Goal: Information Seeking & Learning: Learn about a topic

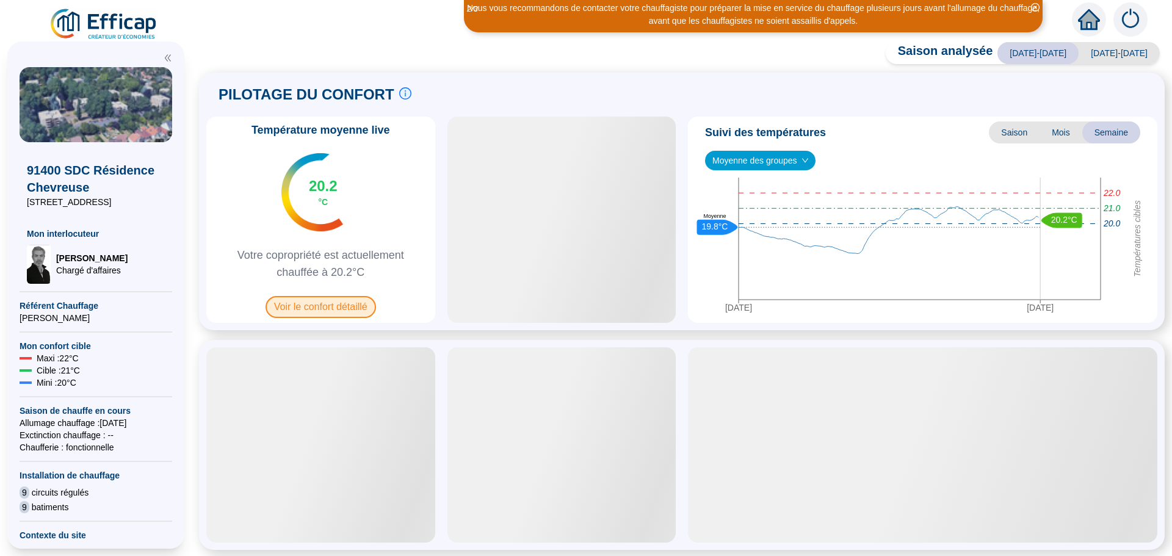
click at [313, 308] on span "Voir le confort détaillé" at bounding box center [320, 307] width 110 height 22
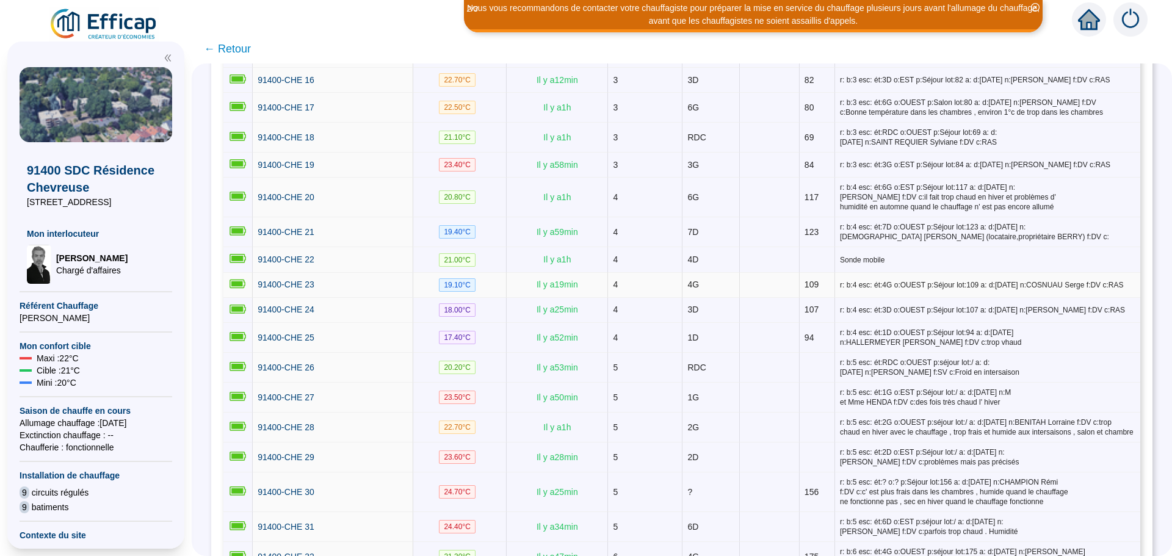
scroll to position [732, 0]
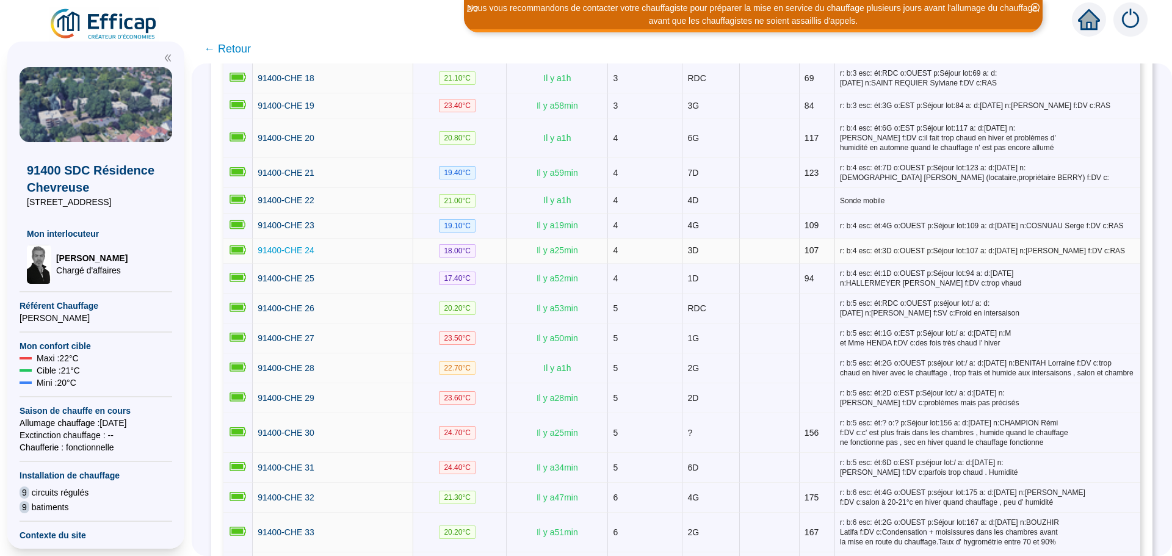
click at [298, 245] on span "91400-CHE 24" at bounding box center [286, 250] width 57 height 10
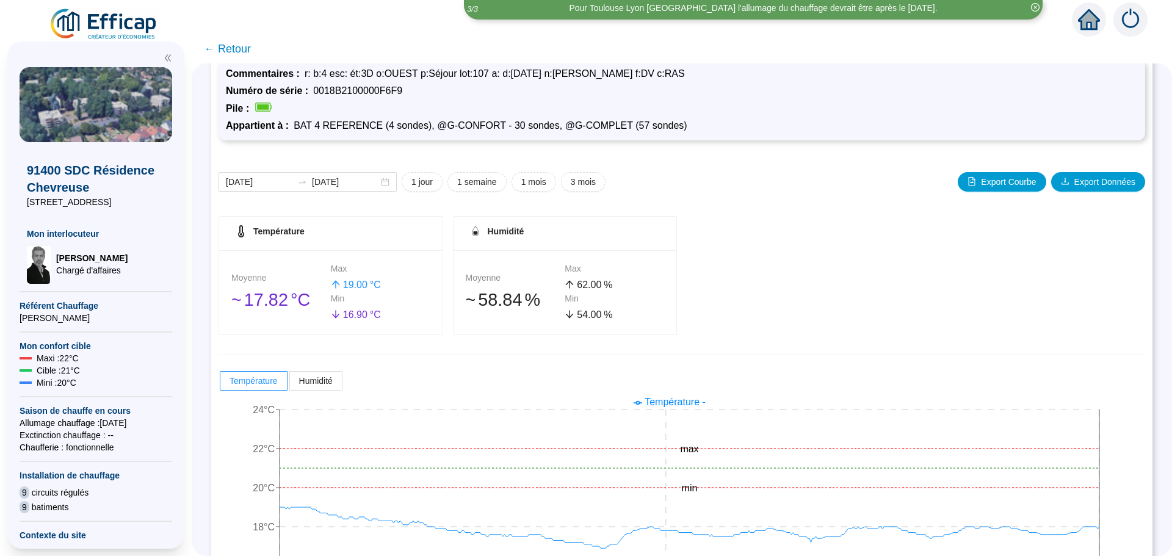
scroll to position [96, 0]
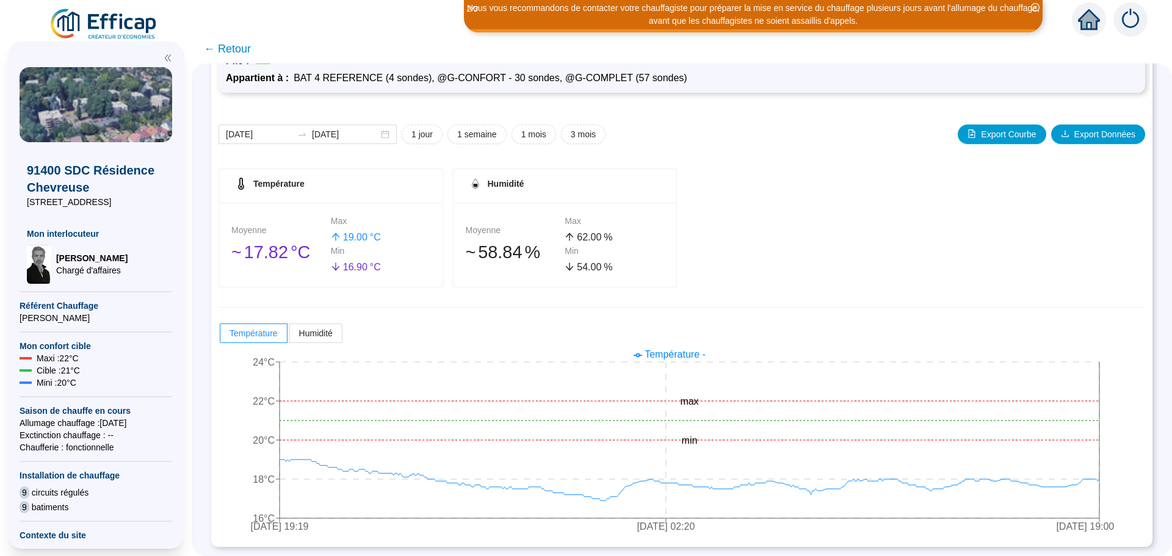
click at [242, 54] on span "← Retour" at bounding box center [227, 48] width 47 height 17
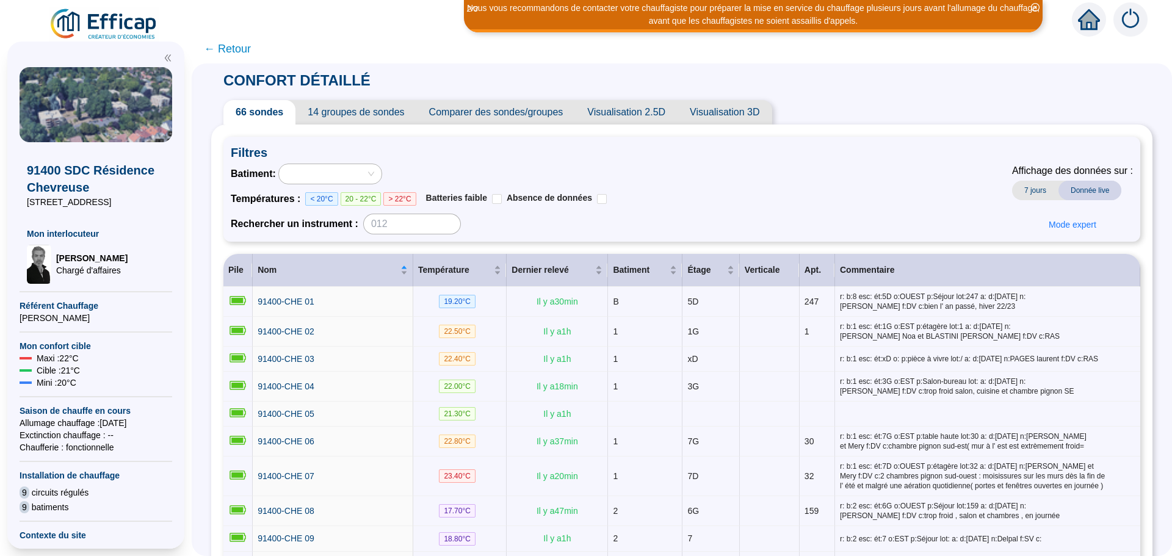
click at [244, 52] on span "← Retour" at bounding box center [227, 48] width 47 height 17
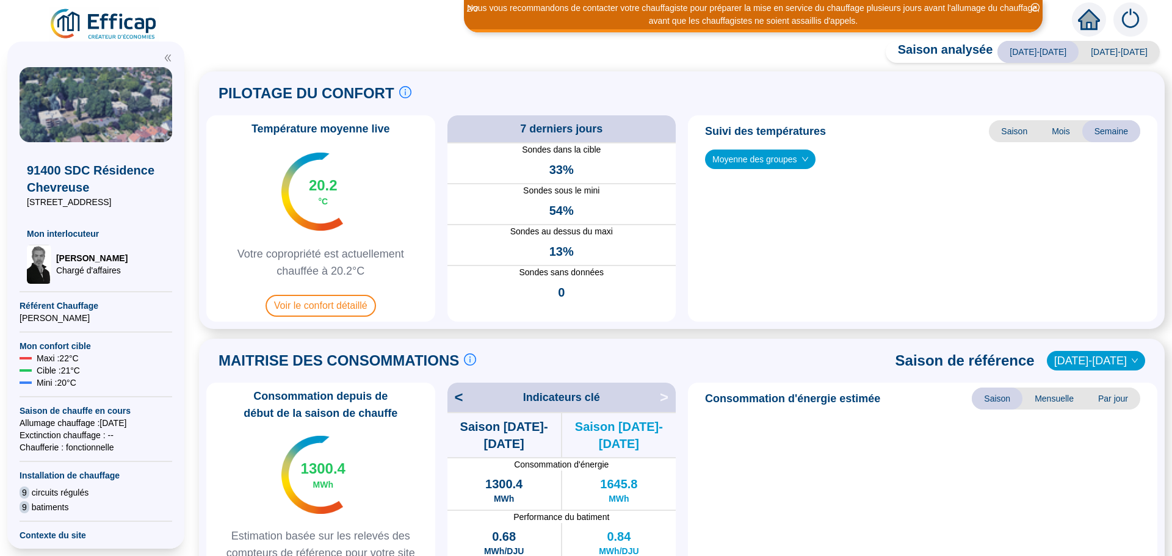
click at [506, 110] on div "PILOTAGE DU CONFORT Le pilotage du confort est fondamental pour le confort de t…" at bounding box center [681, 200] width 951 height 243
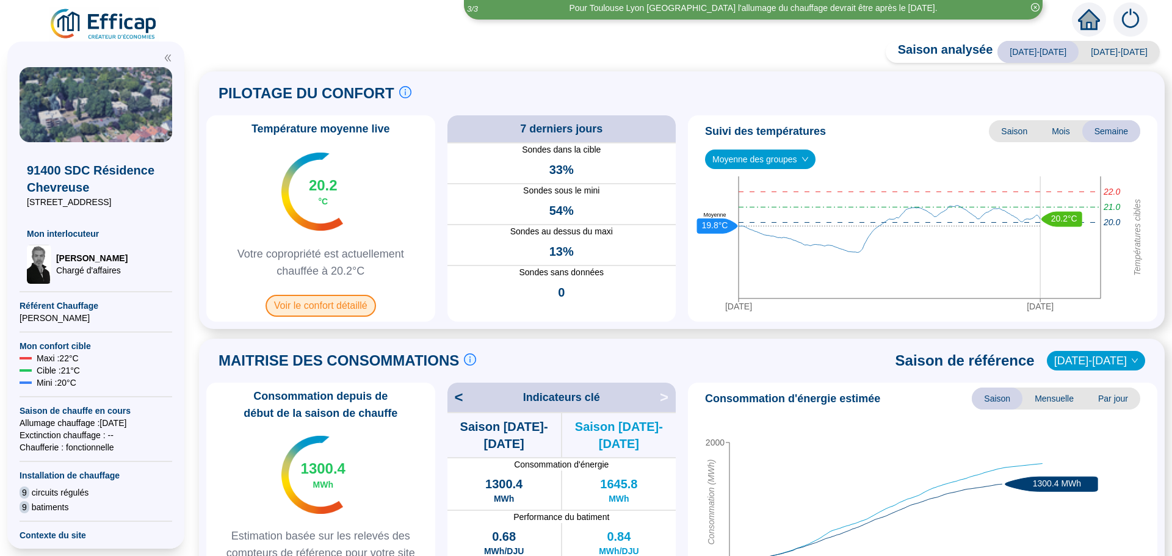
click at [317, 304] on span "Voir le confort détaillé" at bounding box center [320, 306] width 110 height 22
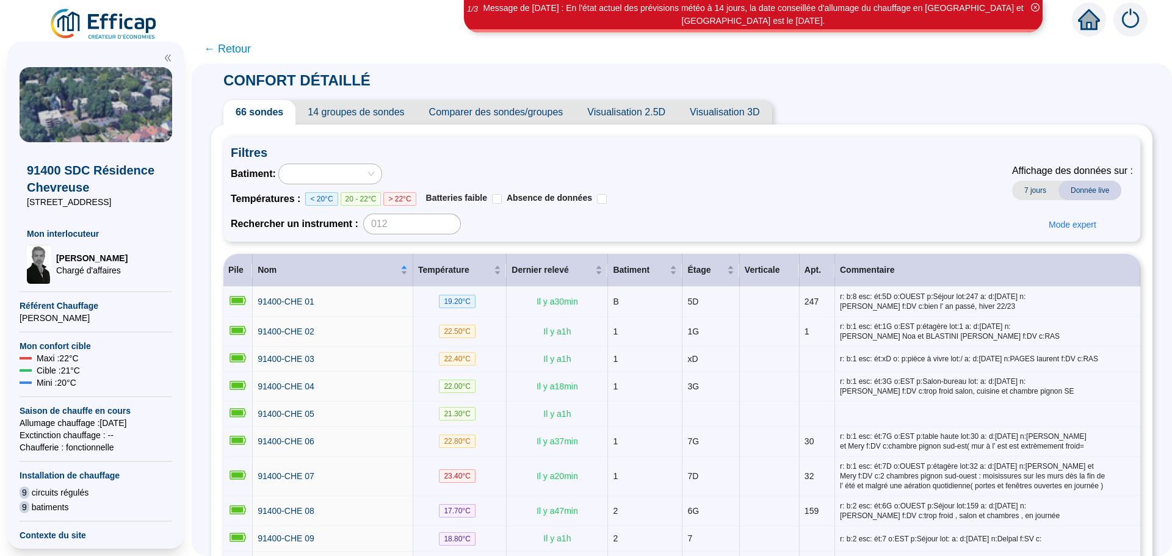
click at [245, 52] on span "← Retour" at bounding box center [227, 48] width 47 height 17
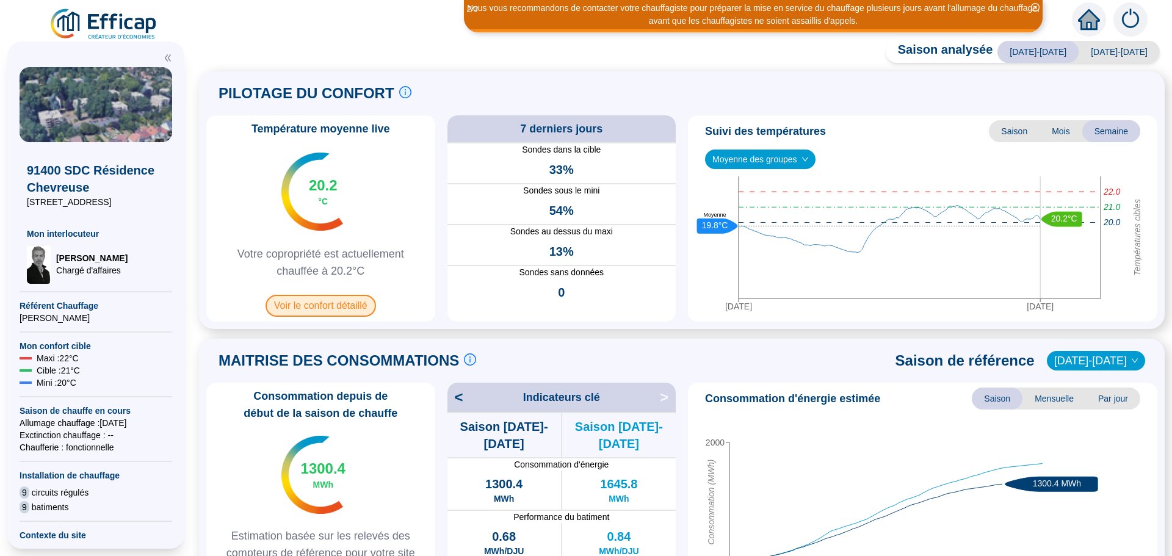
click at [337, 316] on span "Voir le confort détaillé" at bounding box center [320, 306] width 110 height 22
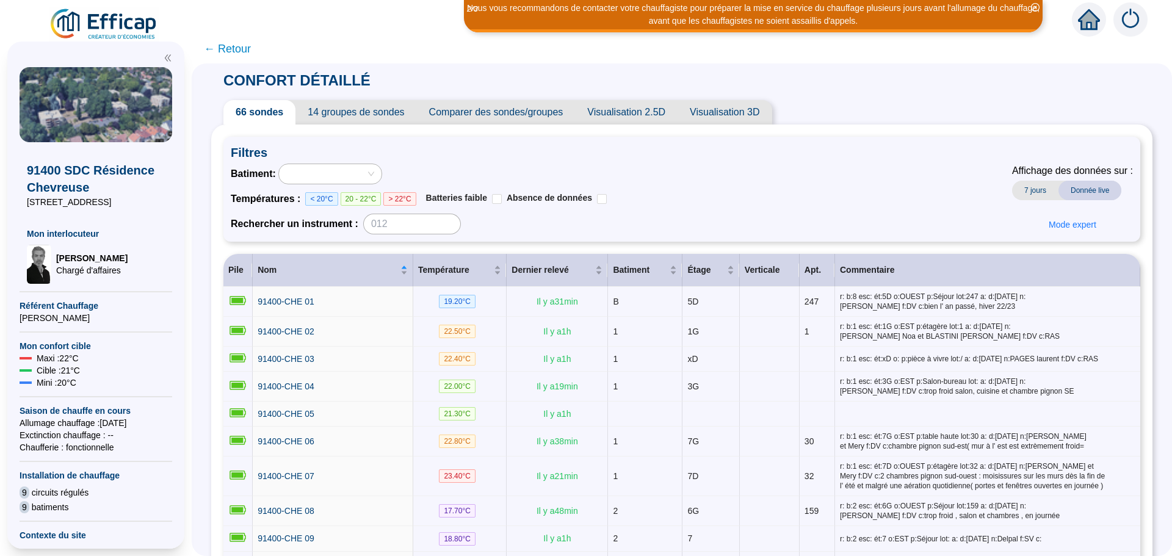
click at [510, 112] on span "Comparer des sondes/groupes" at bounding box center [496, 112] width 159 height 24
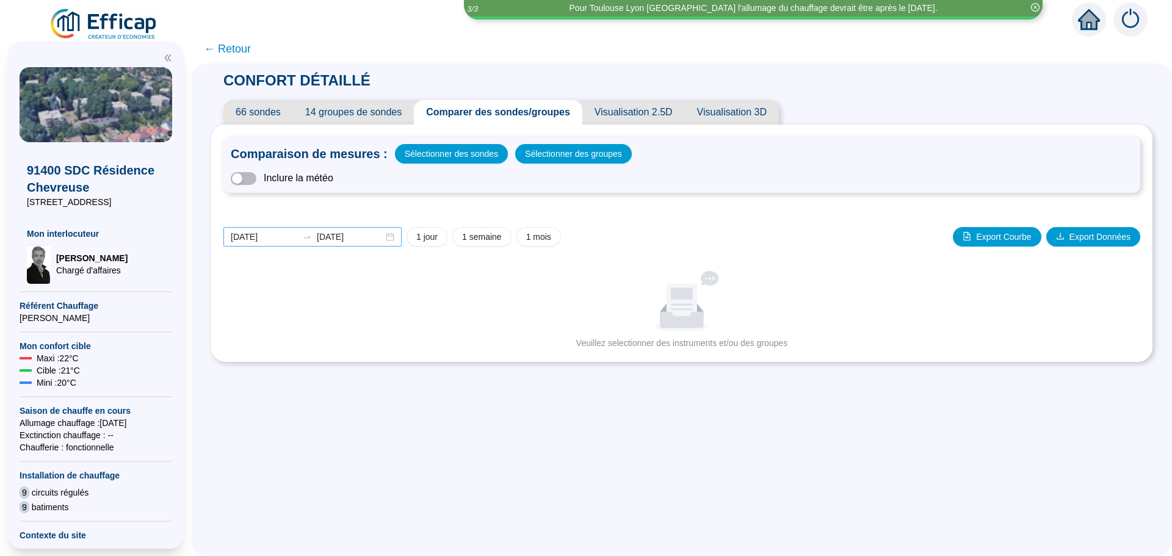
click at [394, 237] on div "[DATE] [DATE]" at bounding box center [312, 237] width 178 height 20
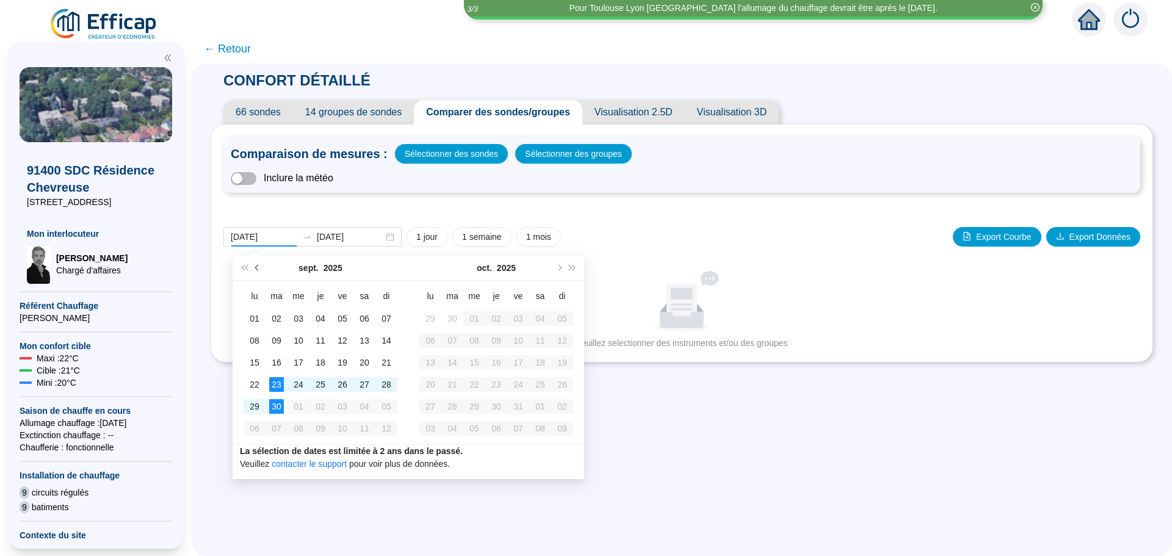
click at [255, 271] on button "Mois précédent (PageUp)" at bounding box center [257, 268] width 13 height 24
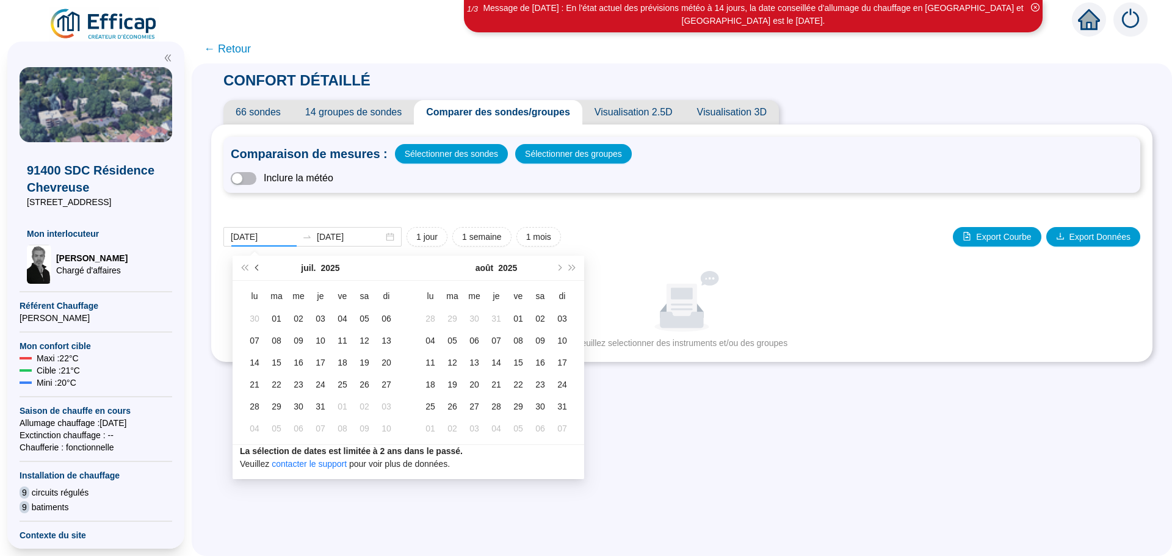
click at [255, 271] on button "Mois précédent (PageUp)" at bounding box center [257, 268] width 13 height 24
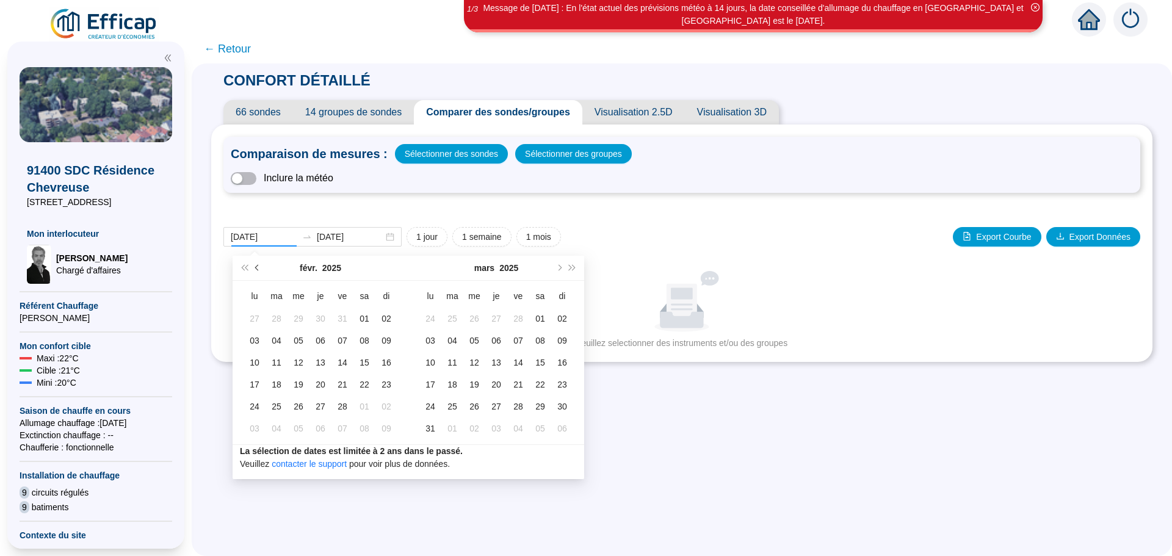
click at [255, 271] on button "Mois précédent (PageUp)" at bounding box center [257, 268] width 13 height 24
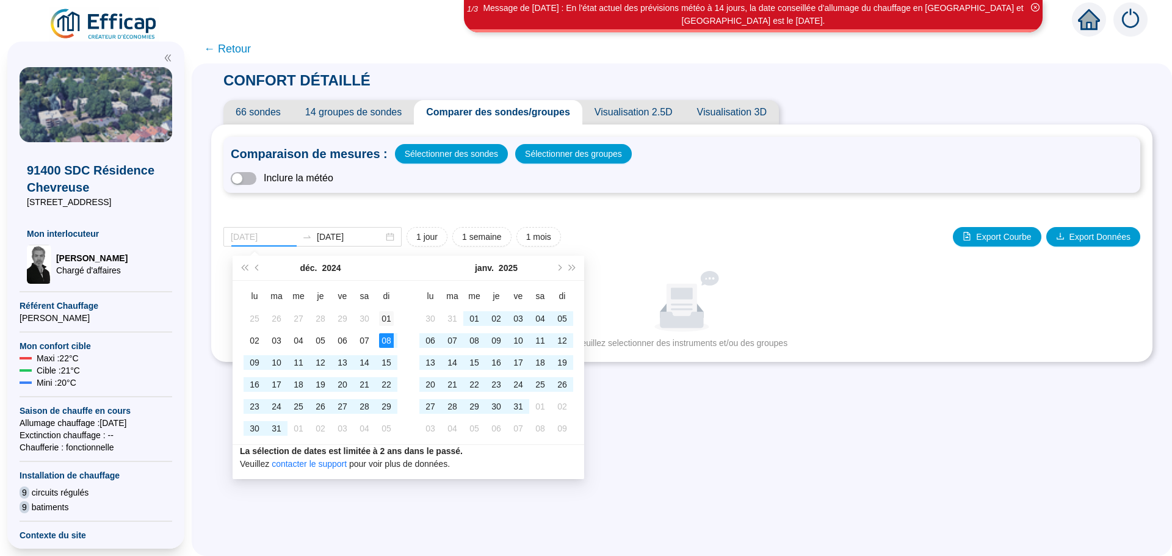
type input "[DATE]"
click at [384, 322] on div "01" at bounding box center [386, 318] width 15 height 15
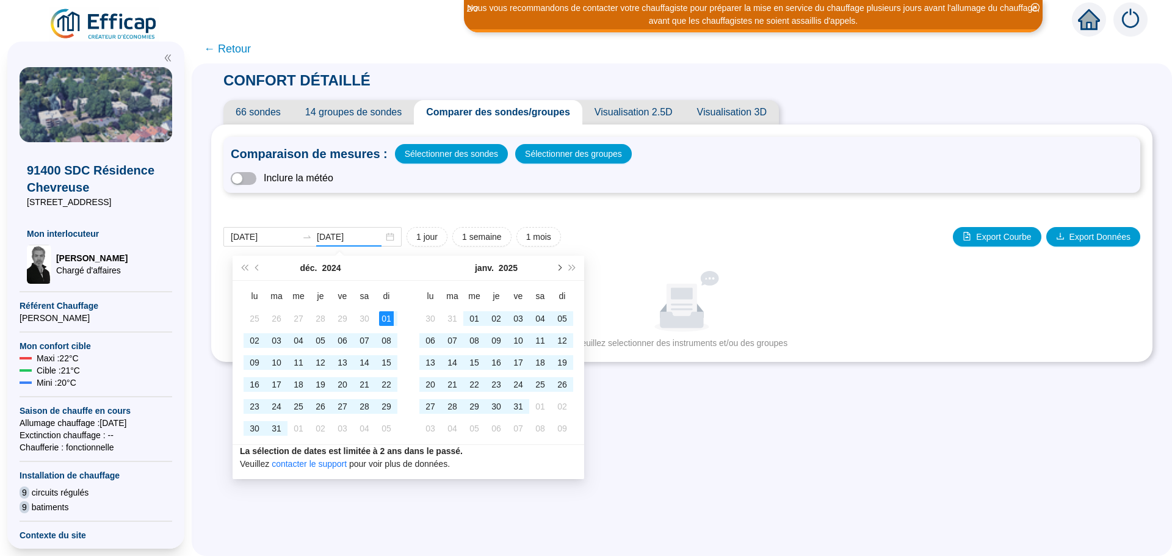
click at [557, 269] on button "Mois suivant (PageDown)" at bounding box center [558, 268] width 13 height 24
click at [557, 269] on span "Mois suivant (PageDown)" at bounding box center [558, 268] width 6 height 6
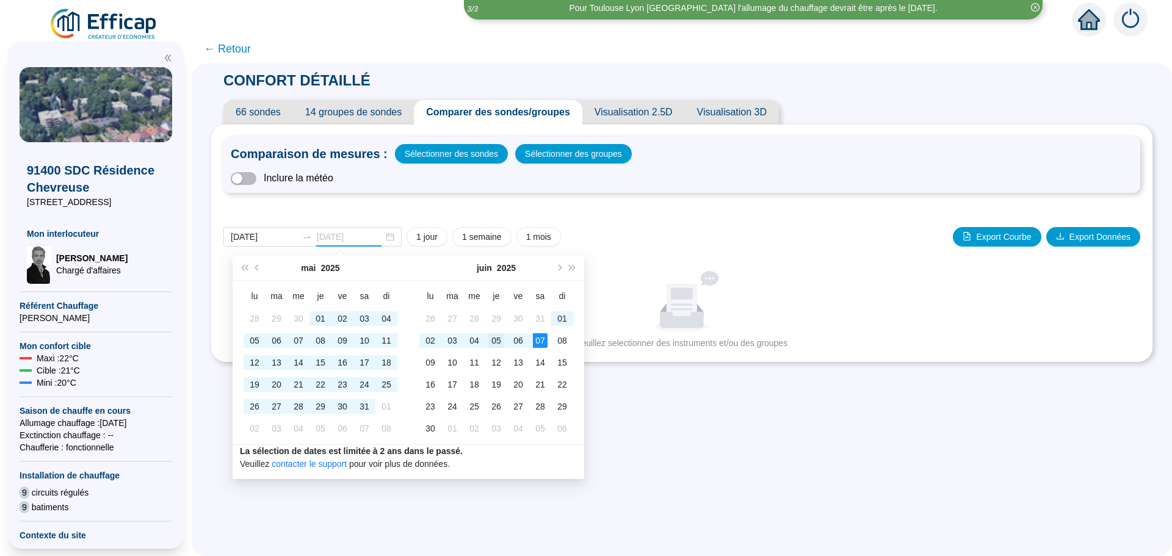
type input "[DATE]"
click at [494, 339] on div "05" at bounding box center [496, 340] width 15 height 15
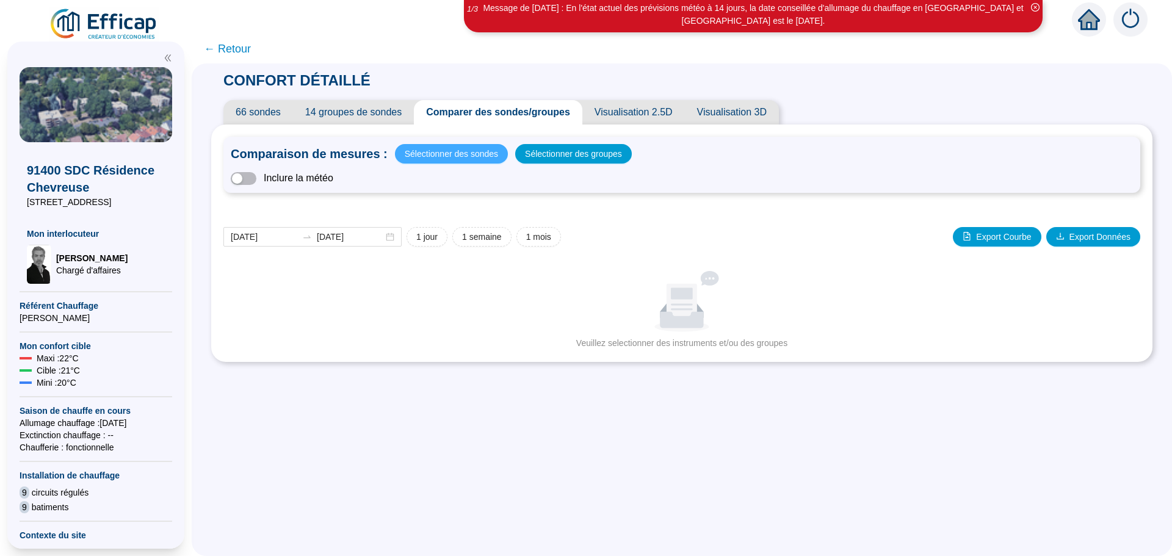
click at [456, 156] on span "Sélectionner des sondes" at bounding box center [451, 153] width 93 height 17
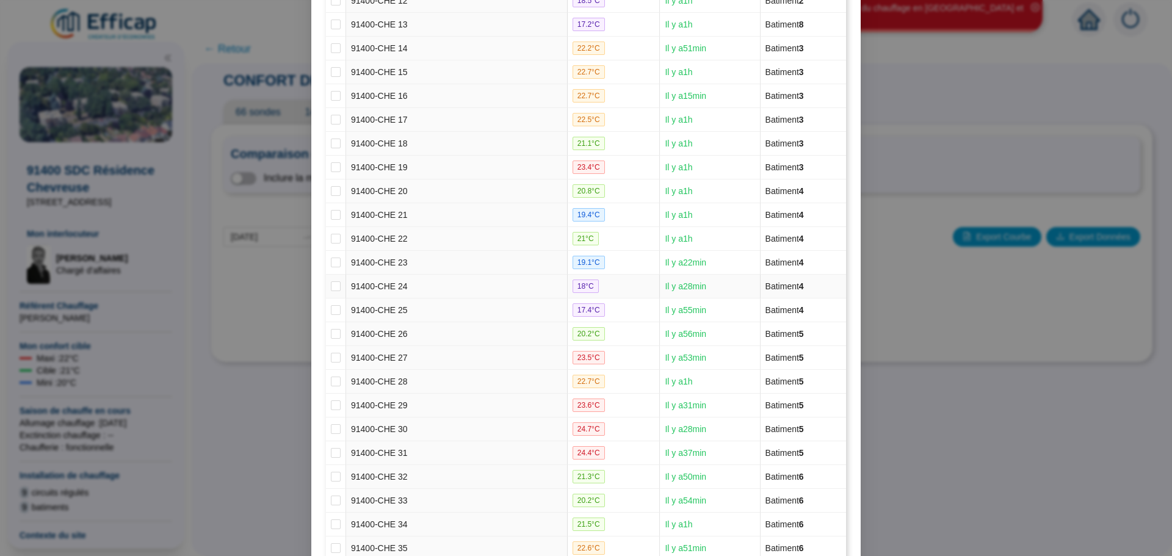
scroll to position [427, 0]
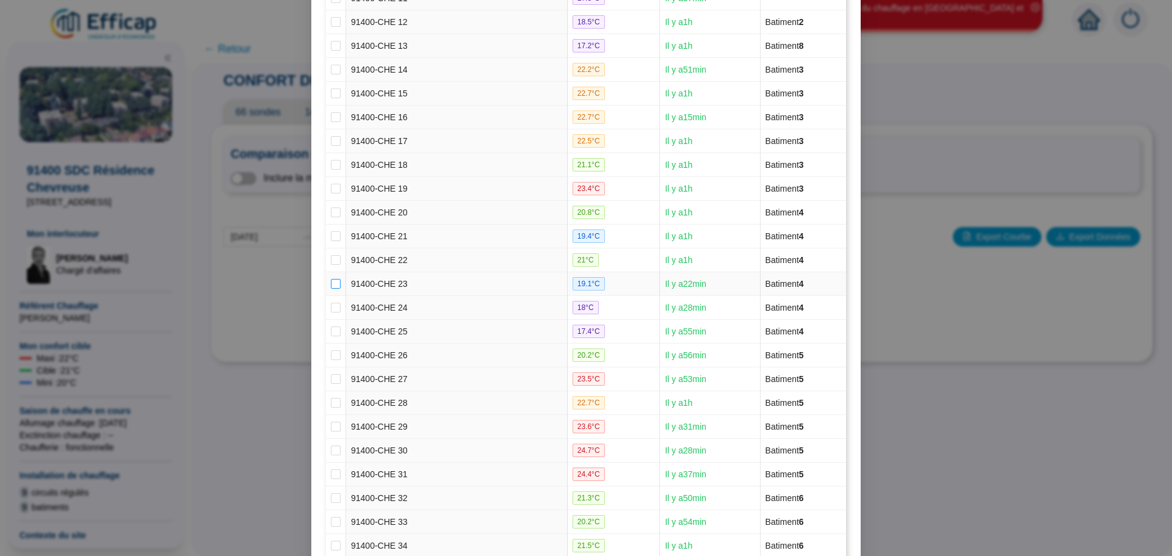
click at [333, 287] on input "checkbox" at bounding box center [336, 284] width 10 height 10
checkbox input "true"
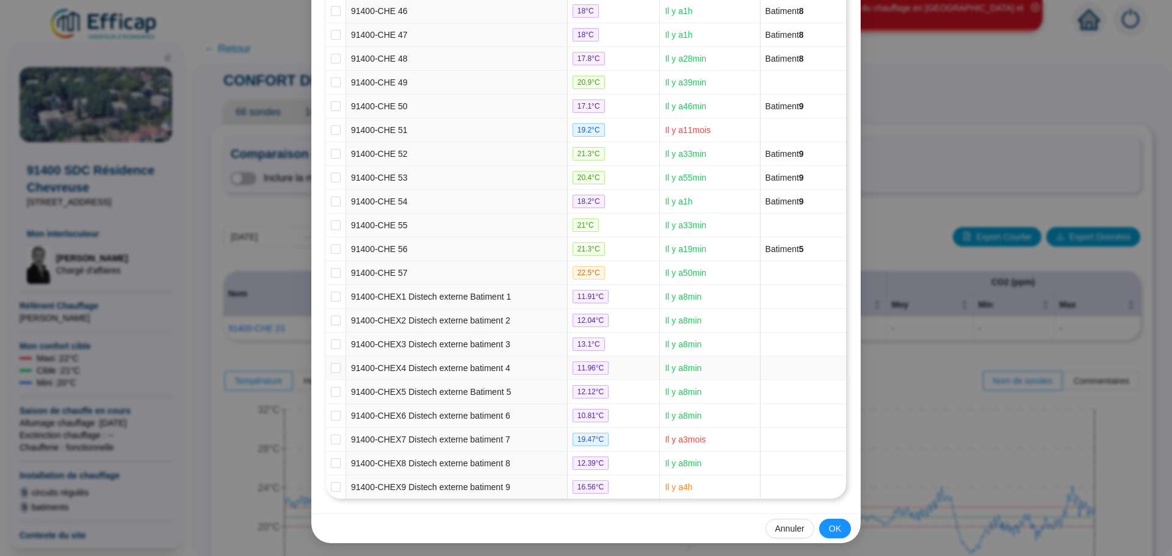
scroll to position [1249, 0]
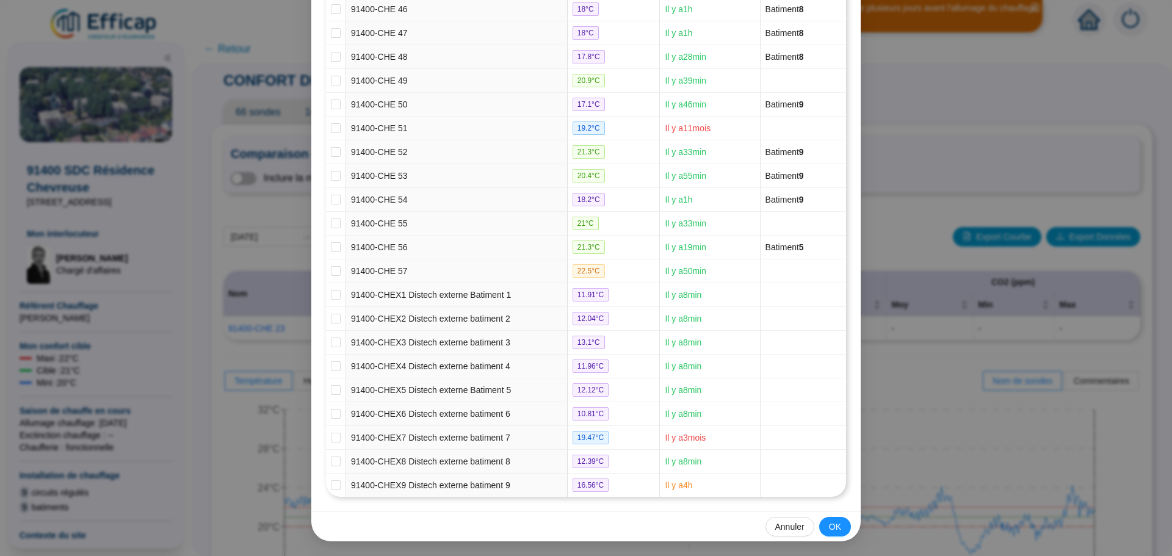
click at [837, 534] on button "OK" at bounding box center [835, 527] width 32 height 20
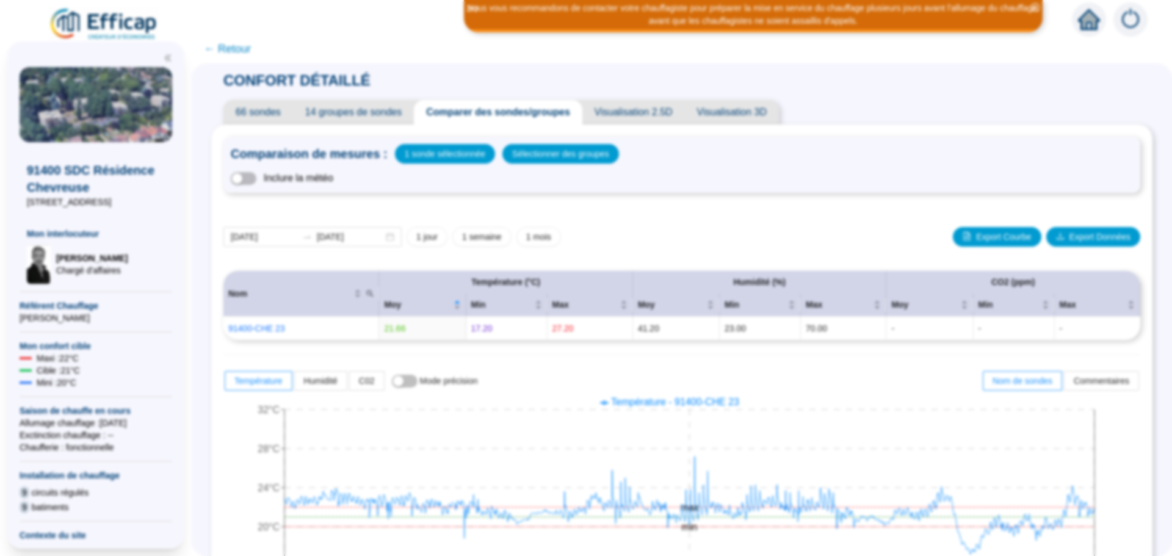
scroll to position [0, 0]
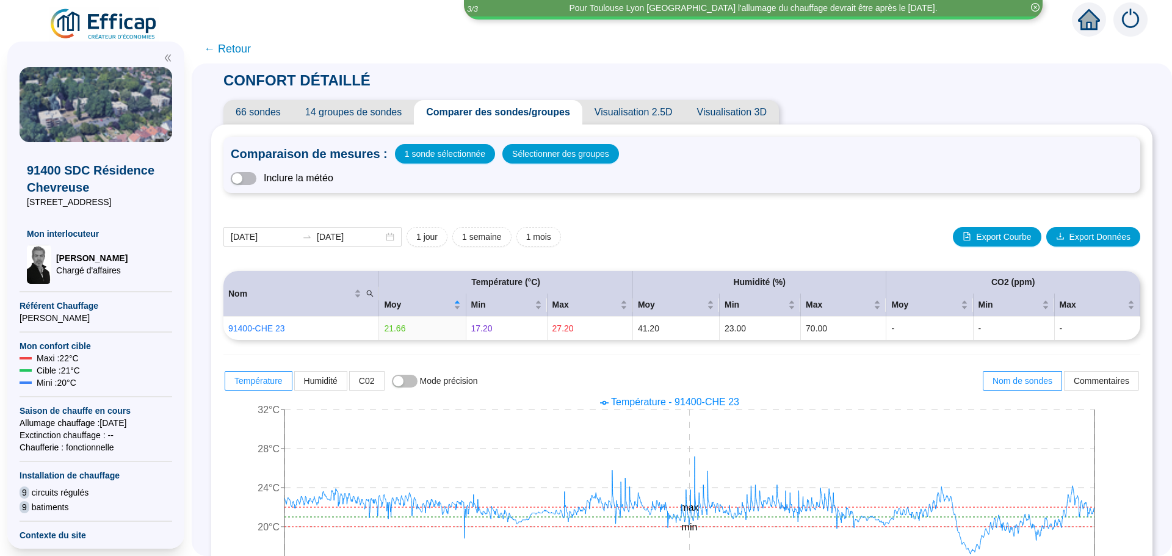
click at [233, 48] on span "← Retour" at bounding box center [227, 48] width 47 height 17
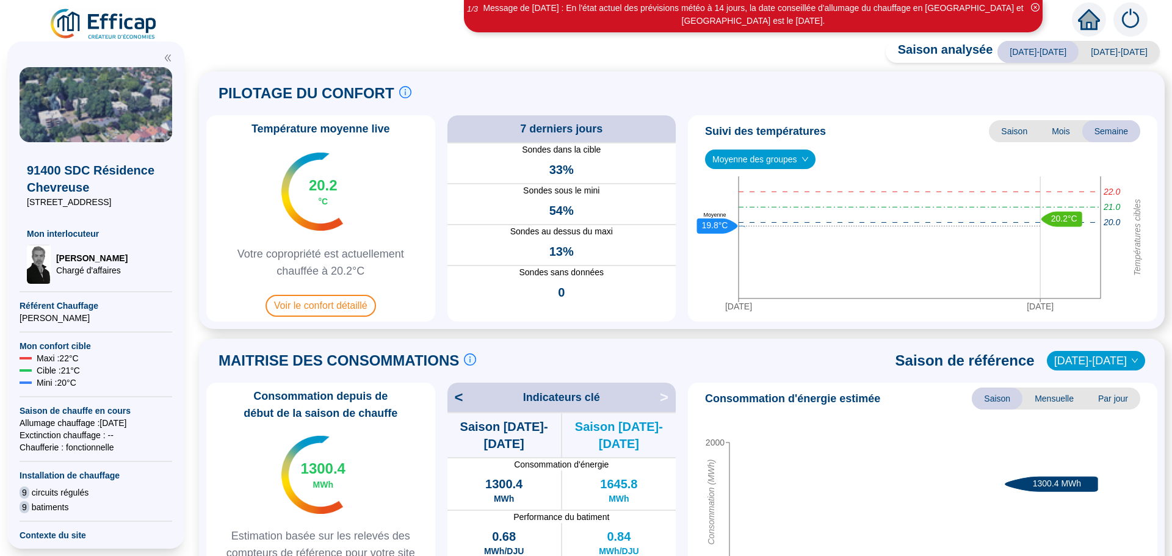
click at [233, 48] on div "Saison analysée [DATE]-[DATE] [DATE]-[DATE] PILOTAGE DU CONFORT Le pilotage du …" at bounding box center [682, 301] width 980 height 509
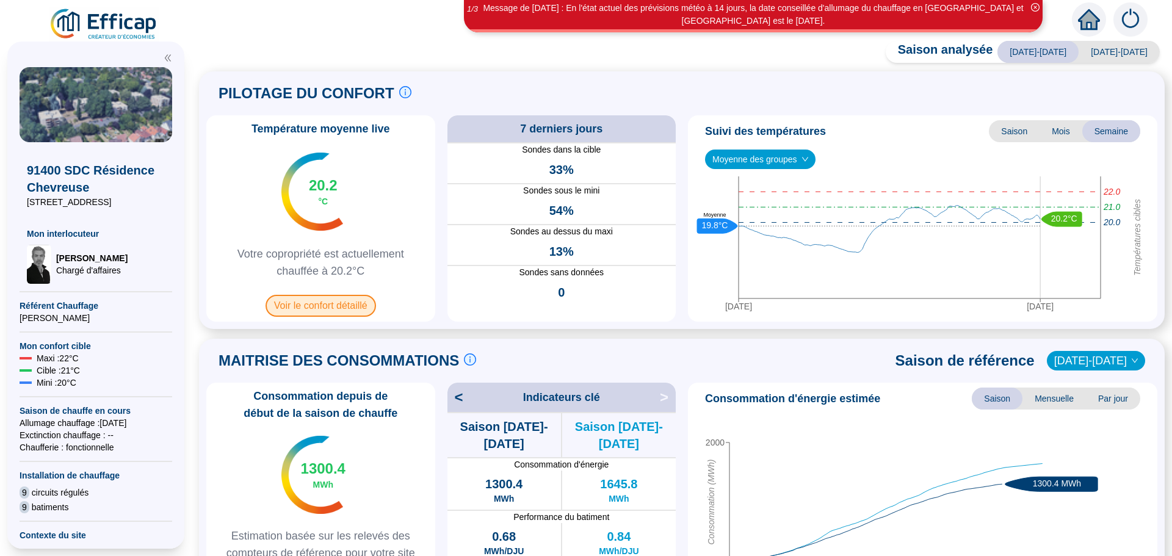
click at [326, 304] on span "Voir le confort détaillé" at bounding box center [320, 306] width 110 height 22
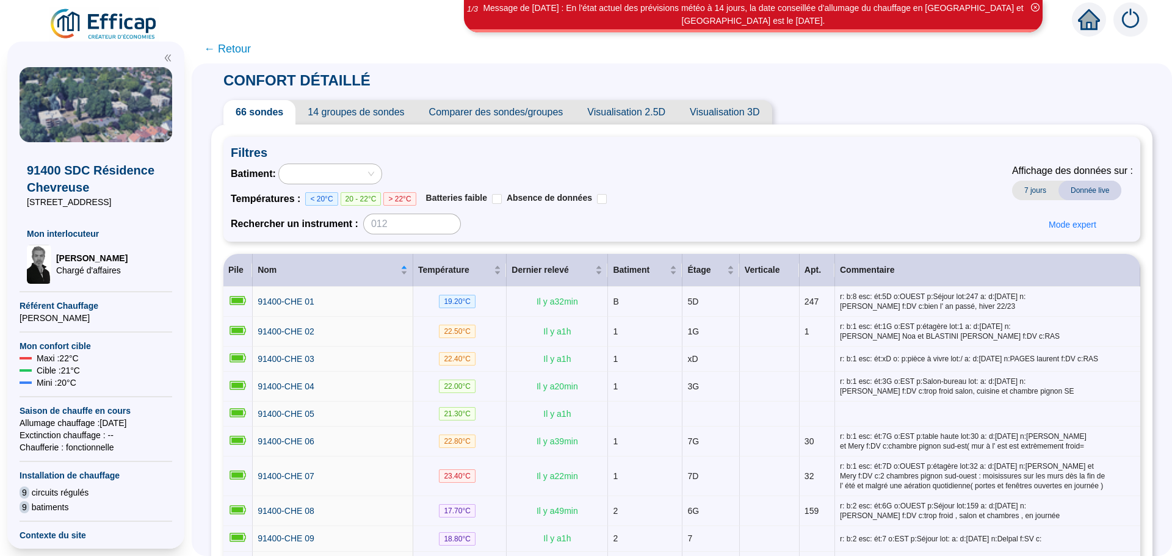
click at [500, 114] on span "Comparer des sondes/groupes" at bounding box center [496, 112] width 159 height 24
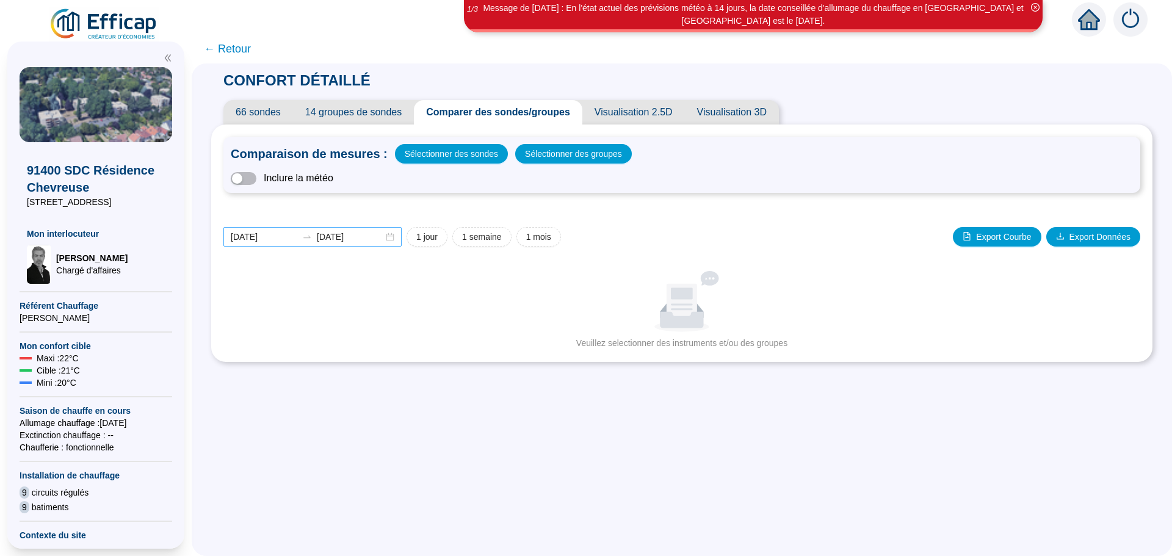
click at [397, 238] on div "[DATE] [DATE]" at bounding box center [312, 237] width 178 height 20
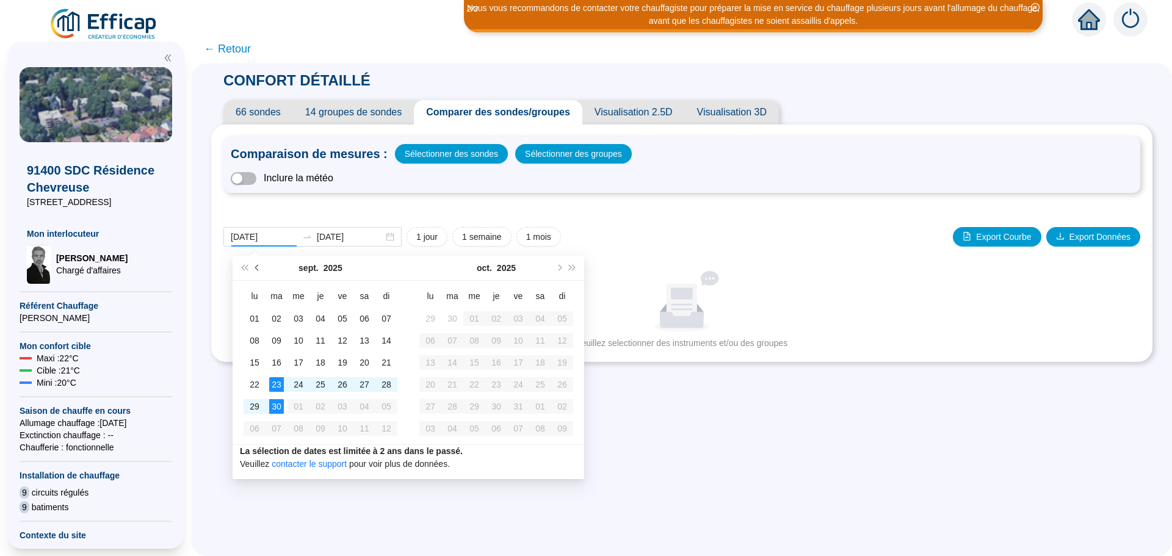
click at [258, 268] on span "Mois précédent (PageUp)" at bounding box center [258, 268] width 6 height 6
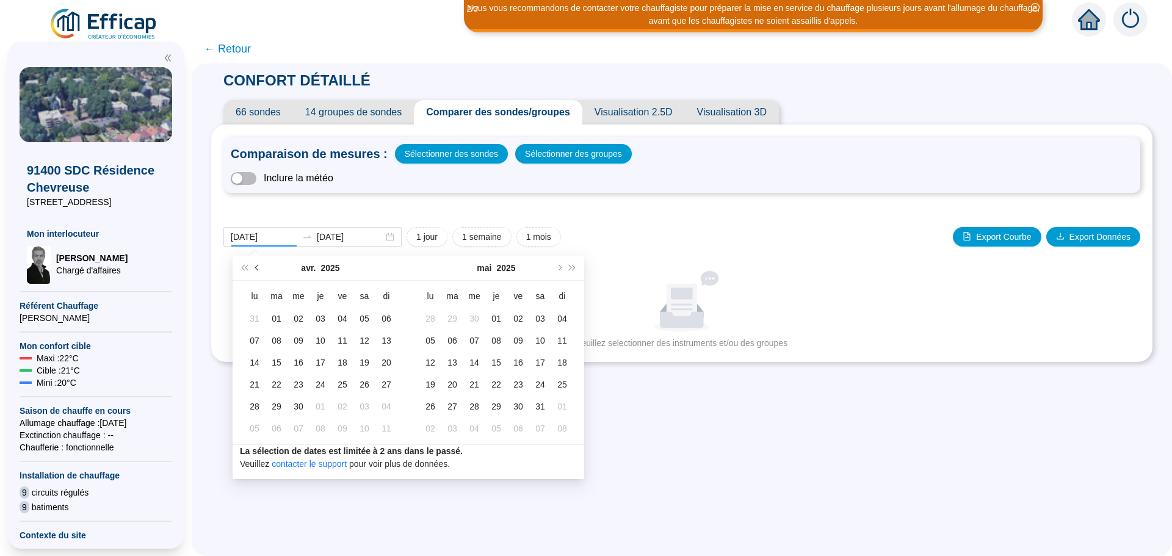
click at [258, 268] on span "Mois précédent (PageUp)" at bounding box center [258, 268] width 6 height 6
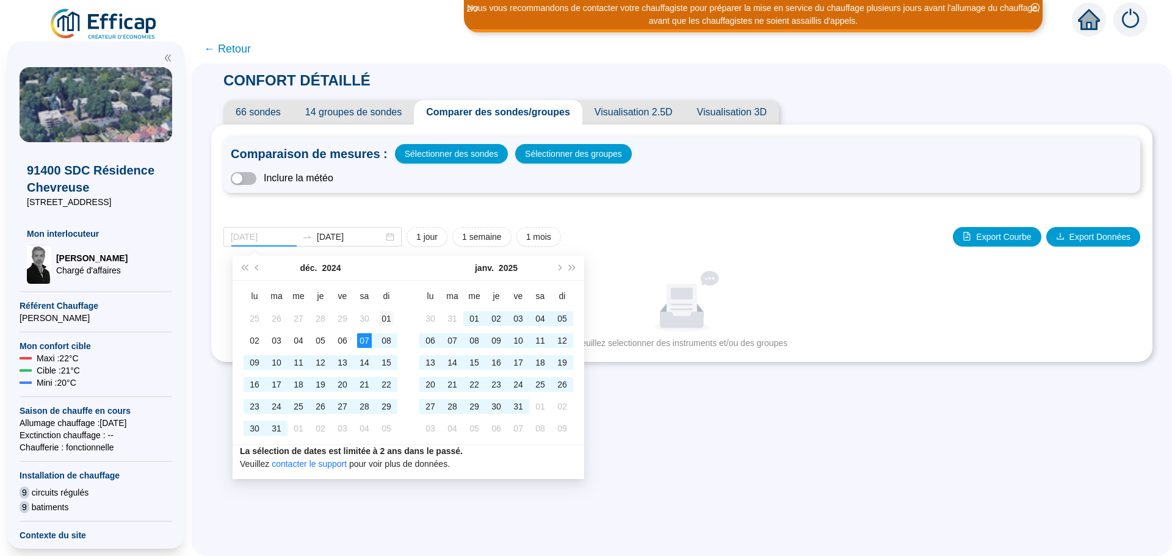
type input "[DATE]"
click at [384, 317] on div "01" at bounding box center [386, 318] width 15 height 15
click at [559, 274] on button "Mois suivant (PageDown)" at bounding box center [558, 268] width 13 height 24
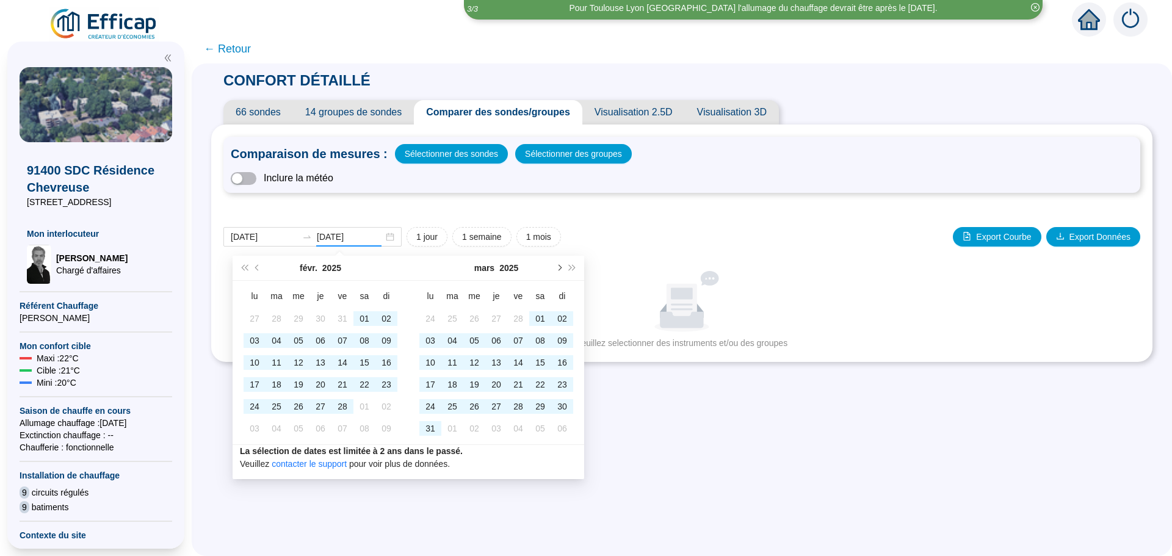
click at [559, 274] on button "Mois suivant (PageDown)" at bounding box center [558, 268] width 13 height 24
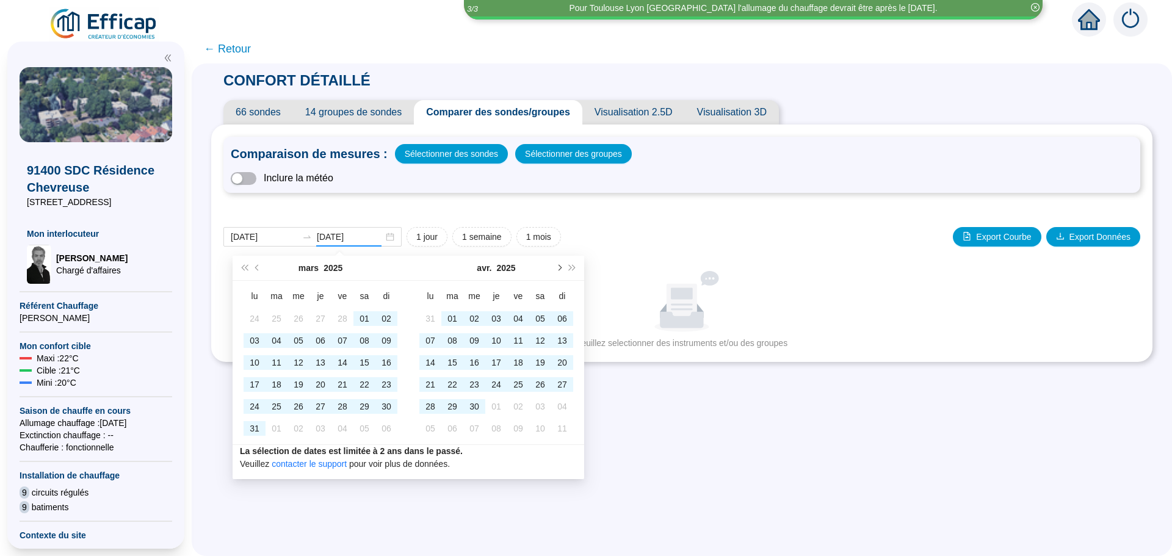
click at [559, 274] on button "Mois suivant (PageDown)" at bounding box center [558, 268] width 13 height 24
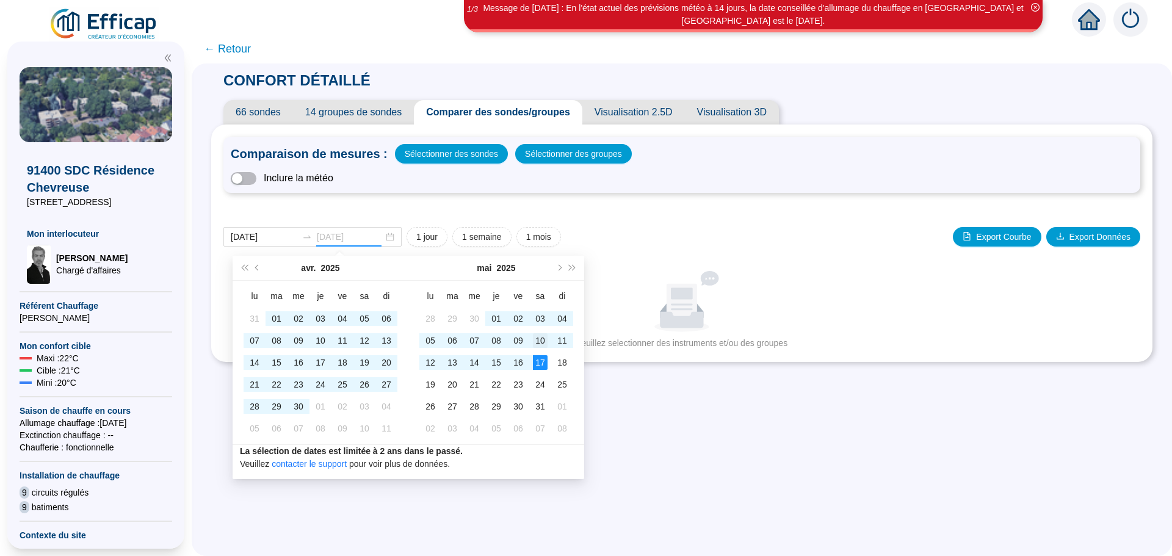
type input "[DATE]"
click at [544, 343] on div "10" at bounding box center [540, 340] width 15 height 15
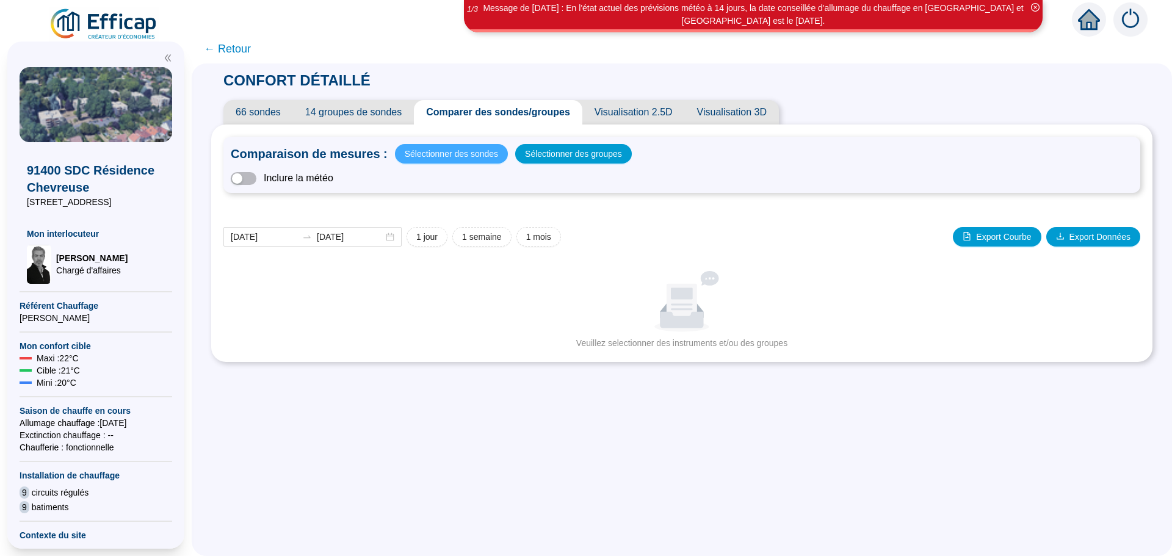
click at [437, 155] on span "Sélectionner des sondes" at bounding box center [451, 153] width 93 height 17
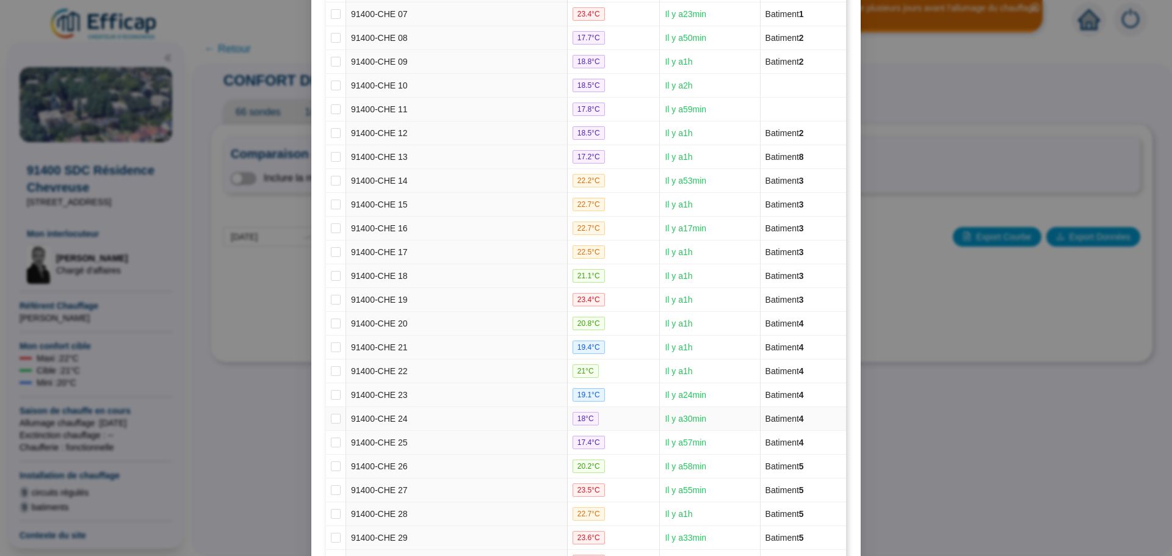
scroll to position [427, 0]
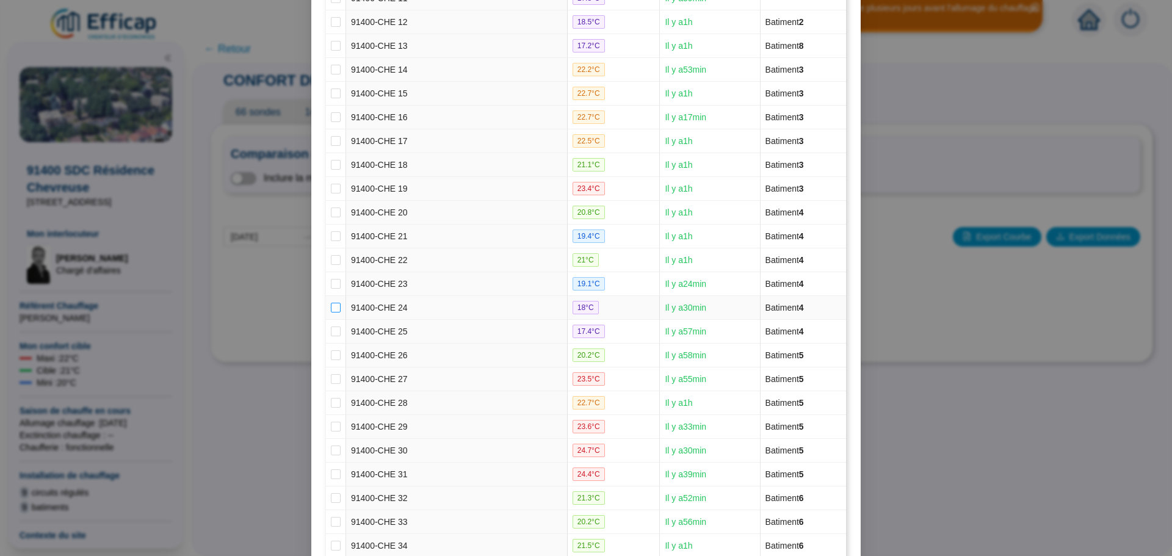
click at [332, 309] on input "checkbox" at bounding box center [336, 308] width 10 height 10
checkbox input "true"
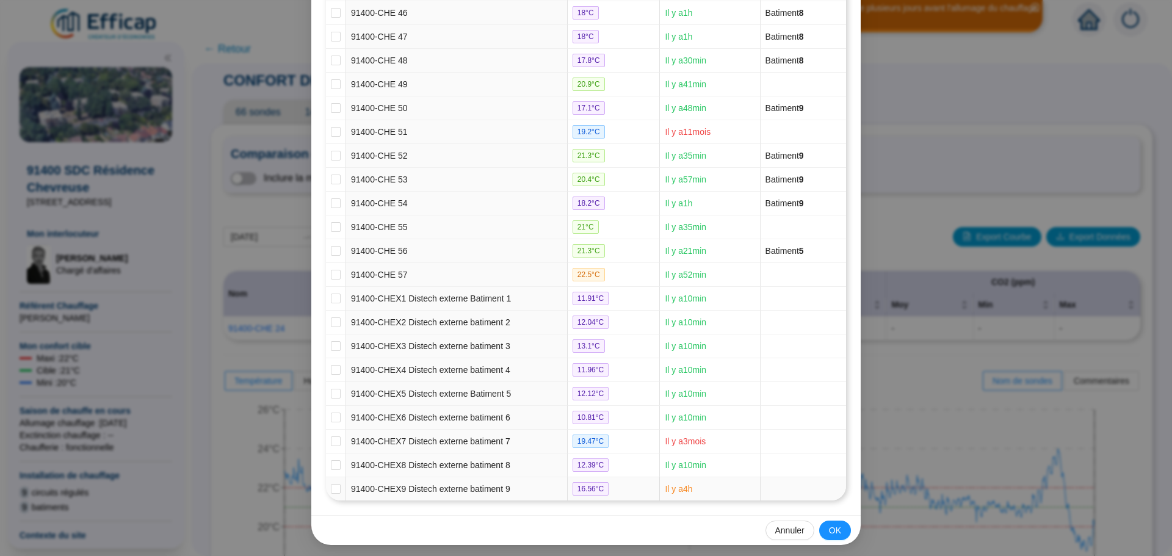
scroll to position [1249, 0]
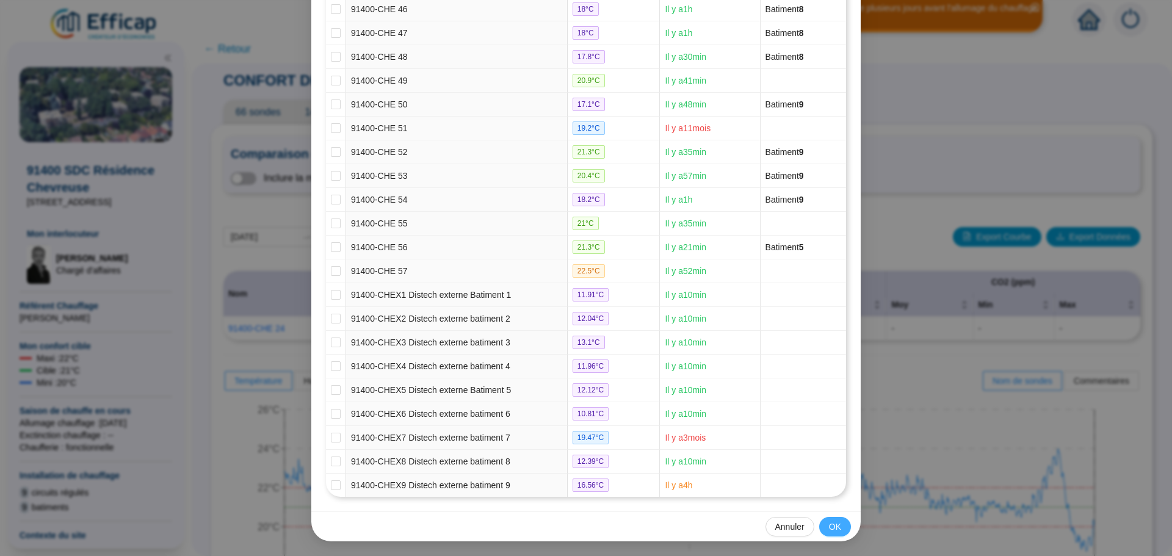
click at [834, 525] on span "OK" at bounding box center [835, 527] width 12 height 13
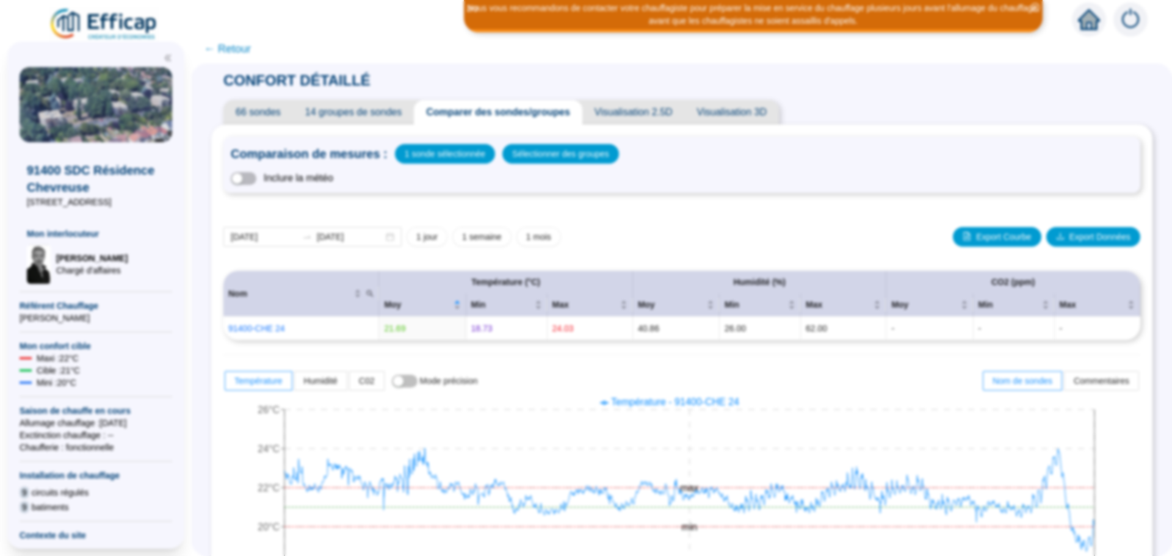
scroll to position [1188, 0]
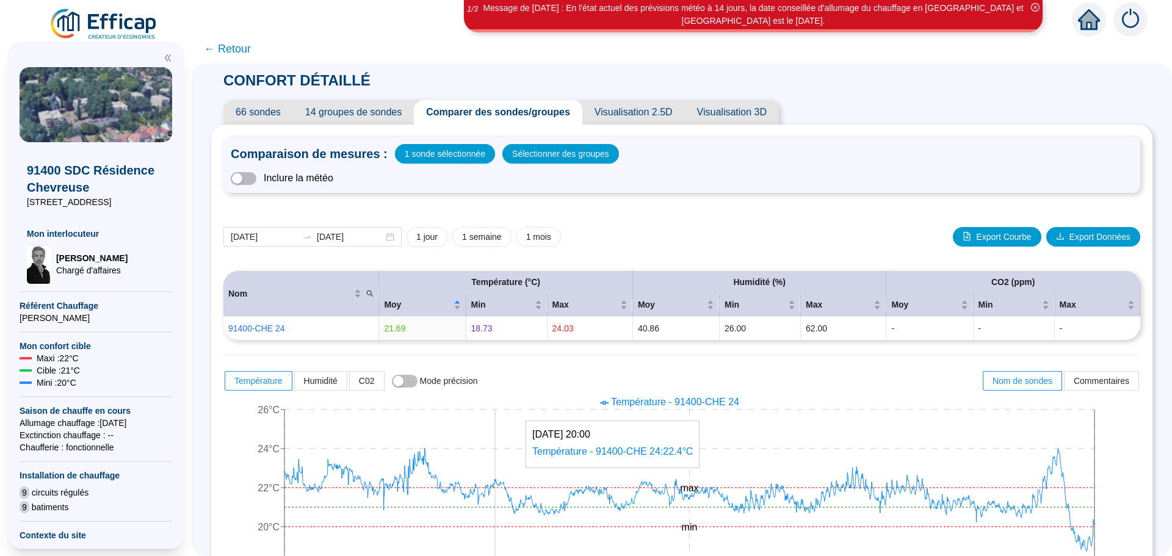
drag, startPoint x: 1067, startPoint y: 523, endPoint x: 439, endPoint y: 483, distance: 629.9
click at [440, 483] on icon "[DATE] 00:00 [DATE] 11:00 [DATE] 23:00 18°C 20°C 22°C 24°C 26°C min max" at bounding box center [672, 489] width 898 height 195
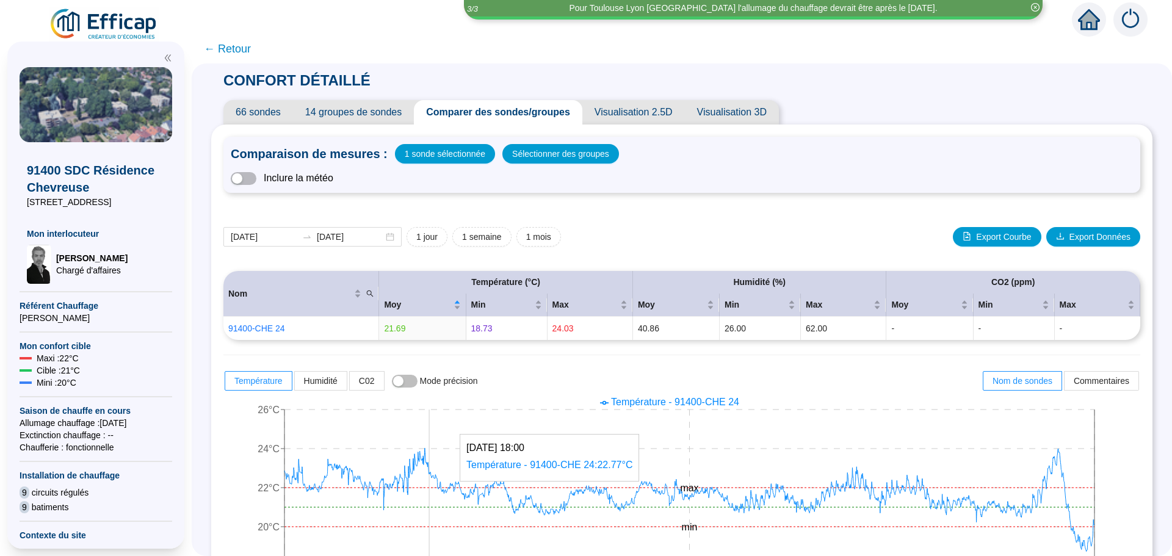
scroll to position [183, 0]
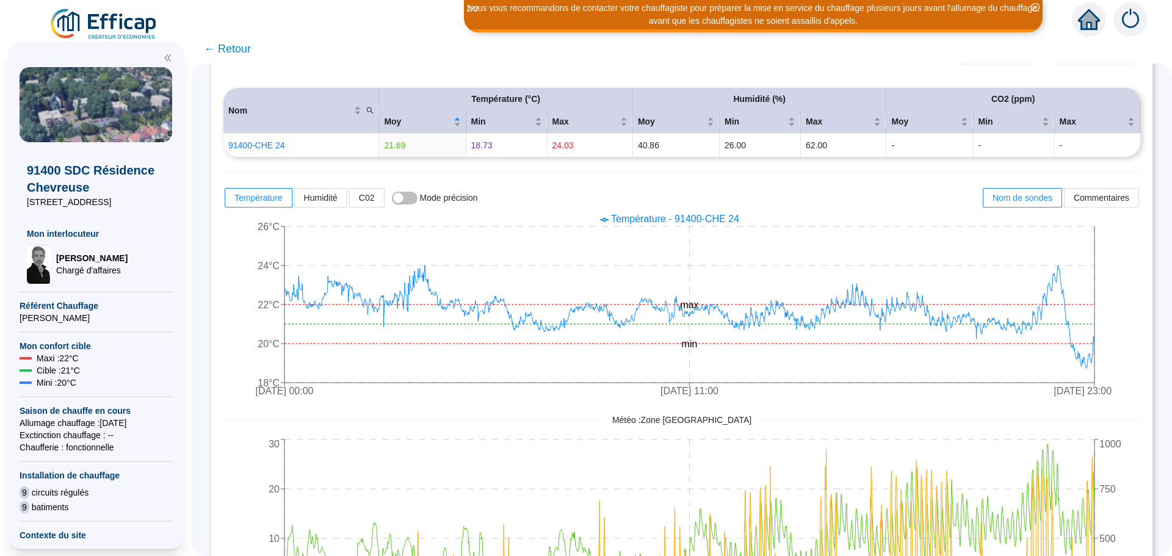
click at [279, 425] on div "Météo : Zone [GEOGRAPHIC_DATA]" at bounding box center [681, 420] width 917 height 13
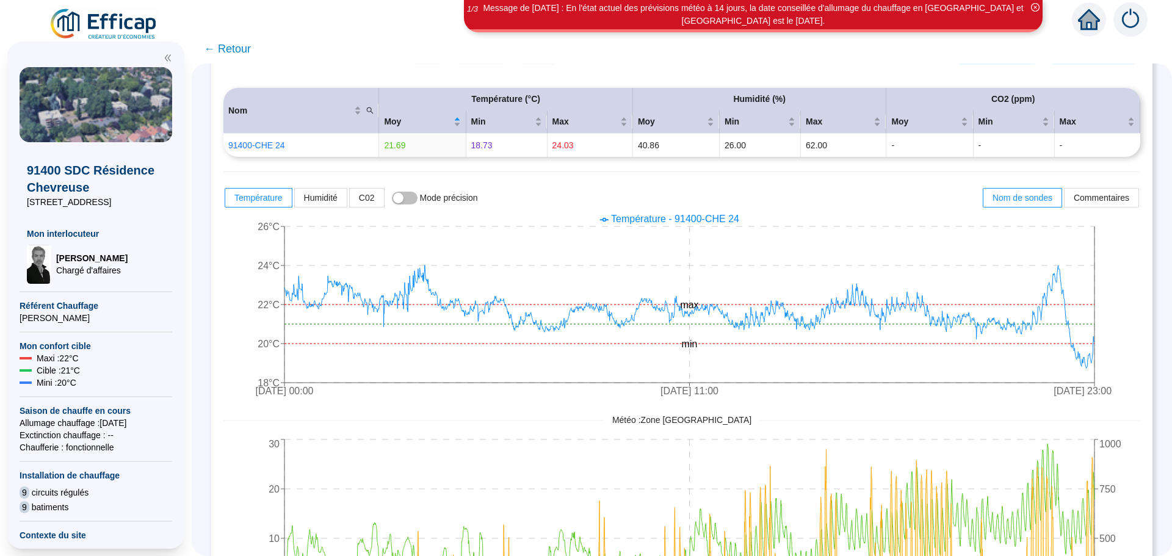
click at [234, 48] on span "← Retour" at bounding box center [227, 48] width 47 height 17
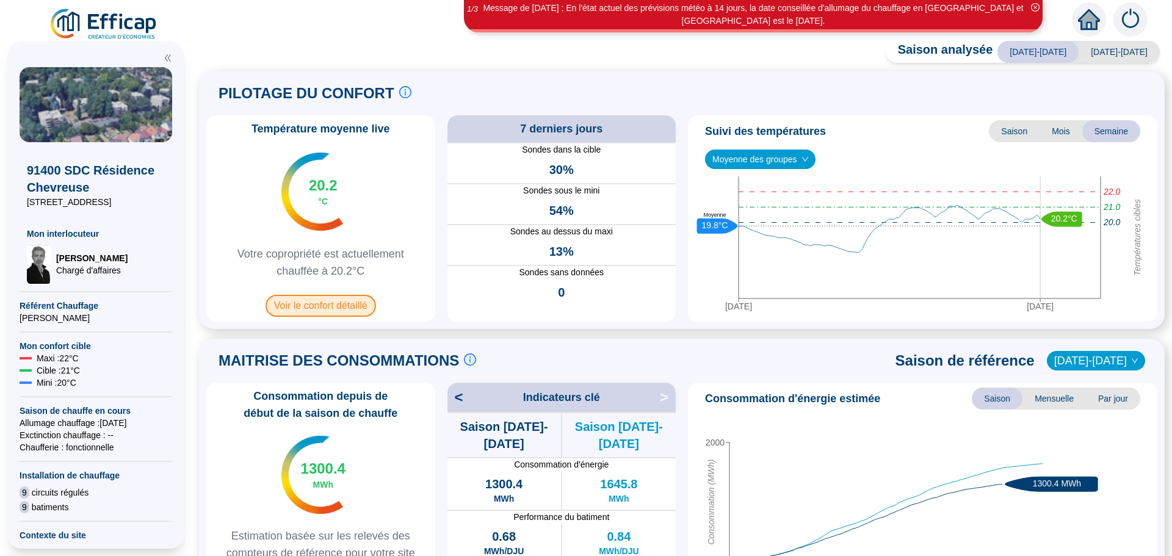
click at [317, 303] on span "Voir le confort détaillé" at bounding box center [320, 306] width 110 height 22
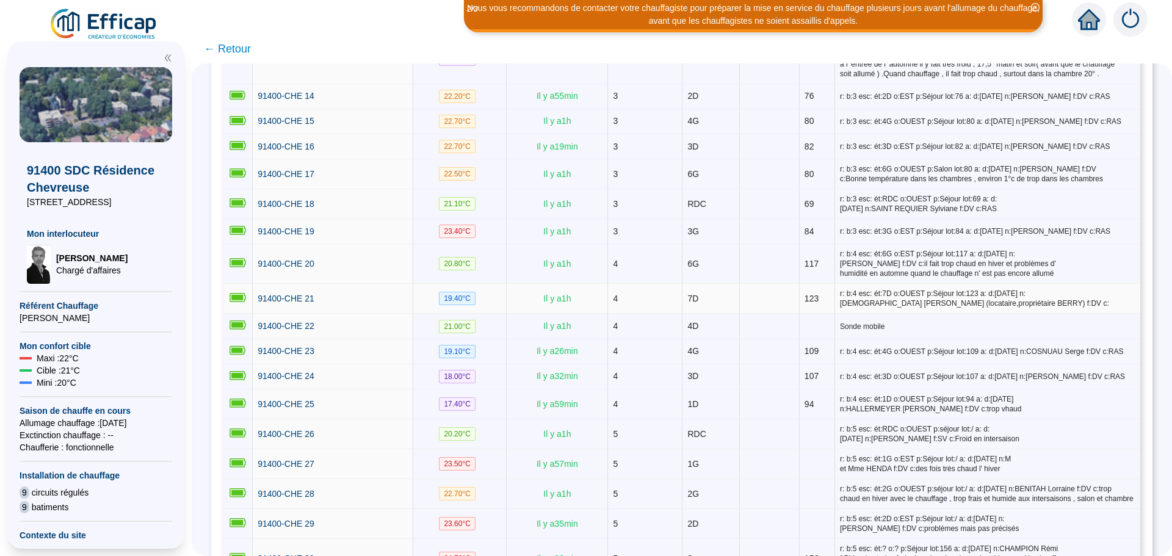
scroll to position [610, 0]
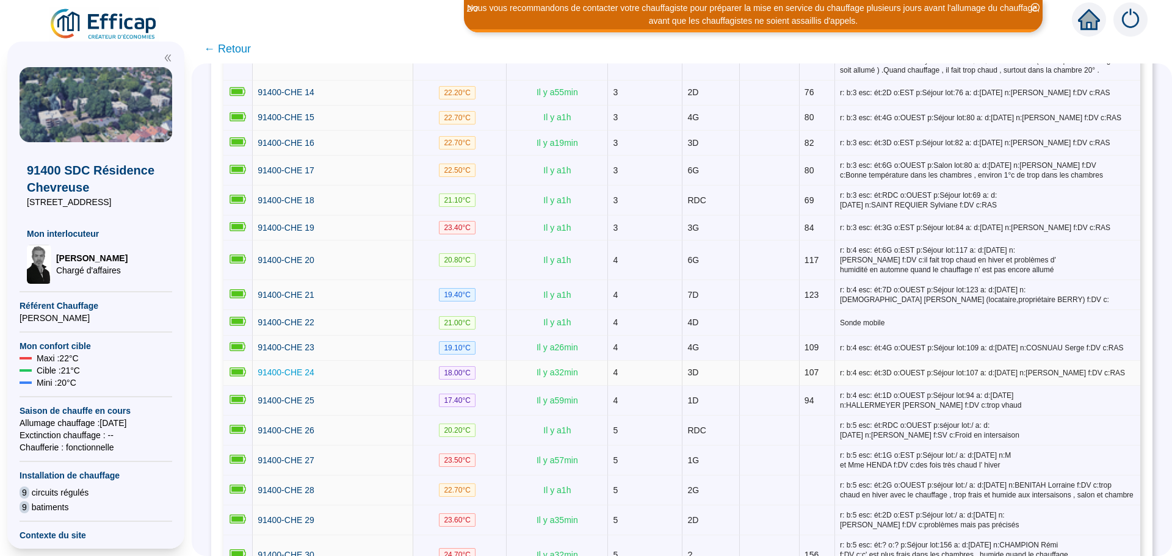
click at [292, 367] on span "91400-CHE 24" at bounding box center [286, 372] width 57 height 10
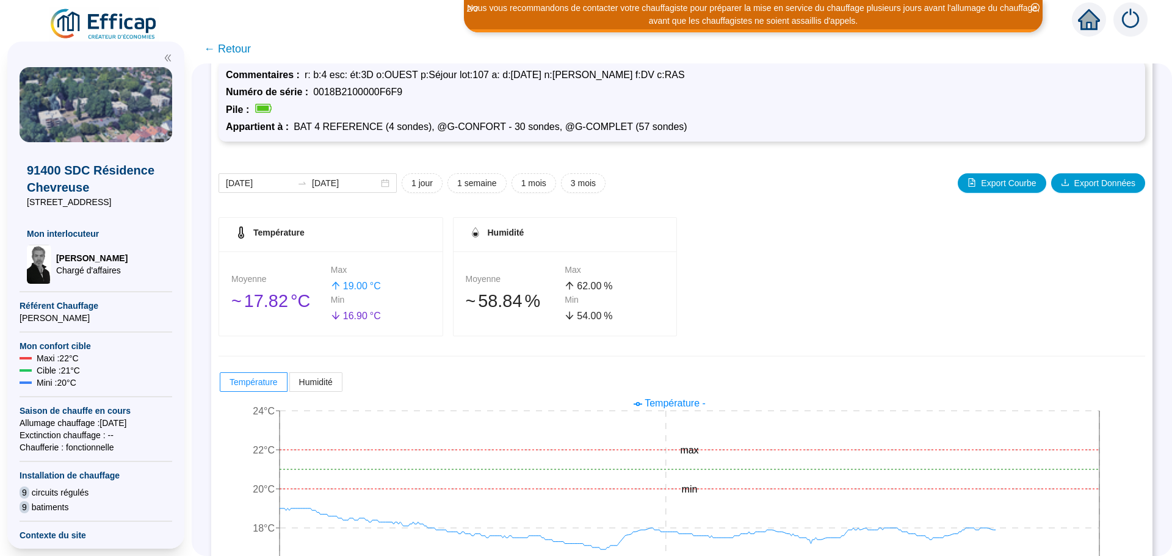
scroll to position [96, 0]
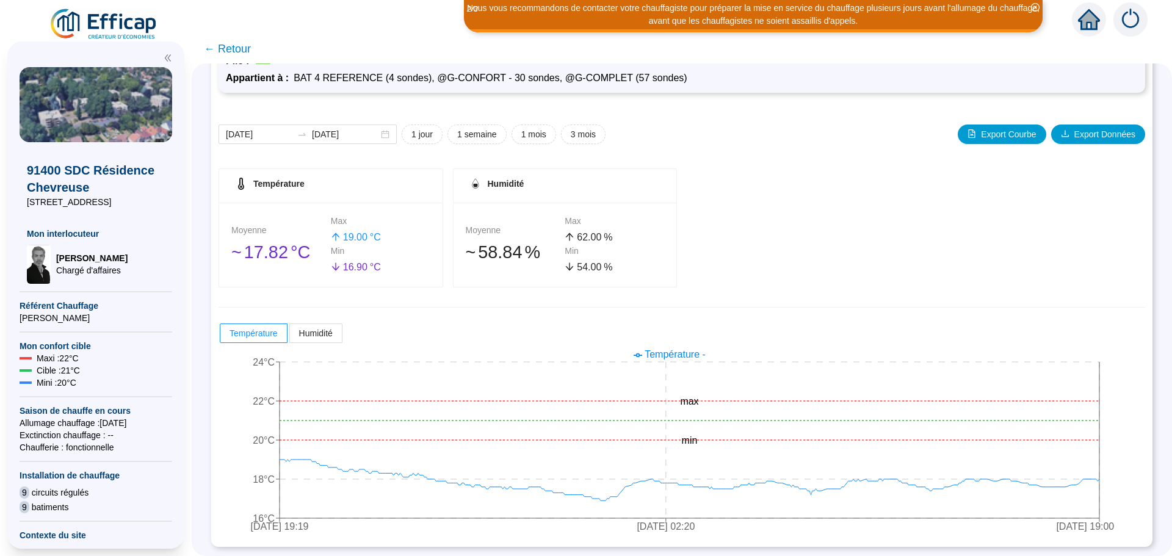
click at [251, 48] on span "← Retour" at bounding box center [227, 48] width 47 height 17
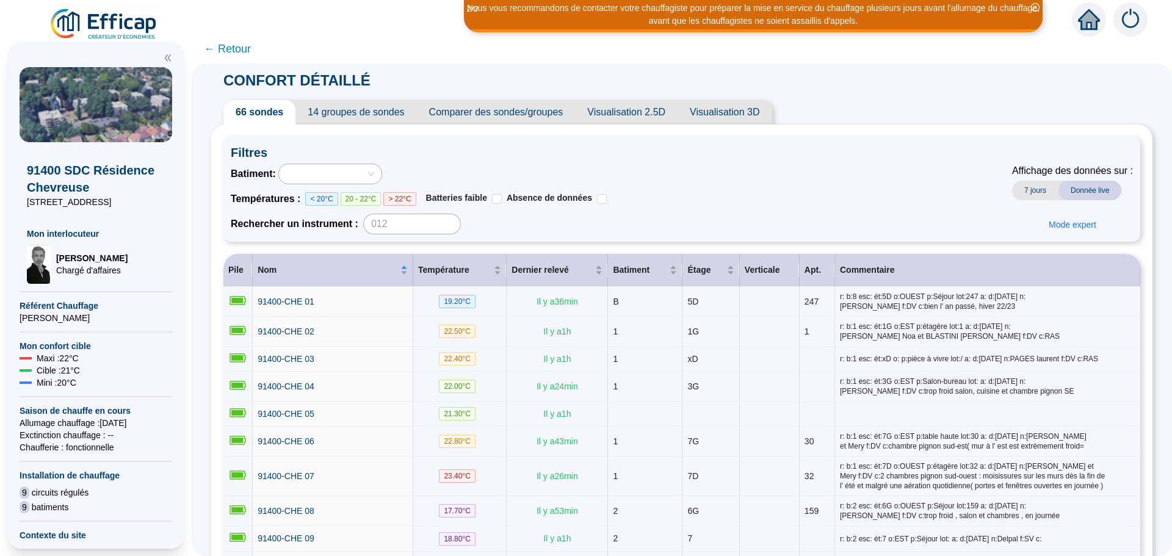
click at [251, 53] on span "← Retour" at bounding box center [227, 48] width 47 height 17
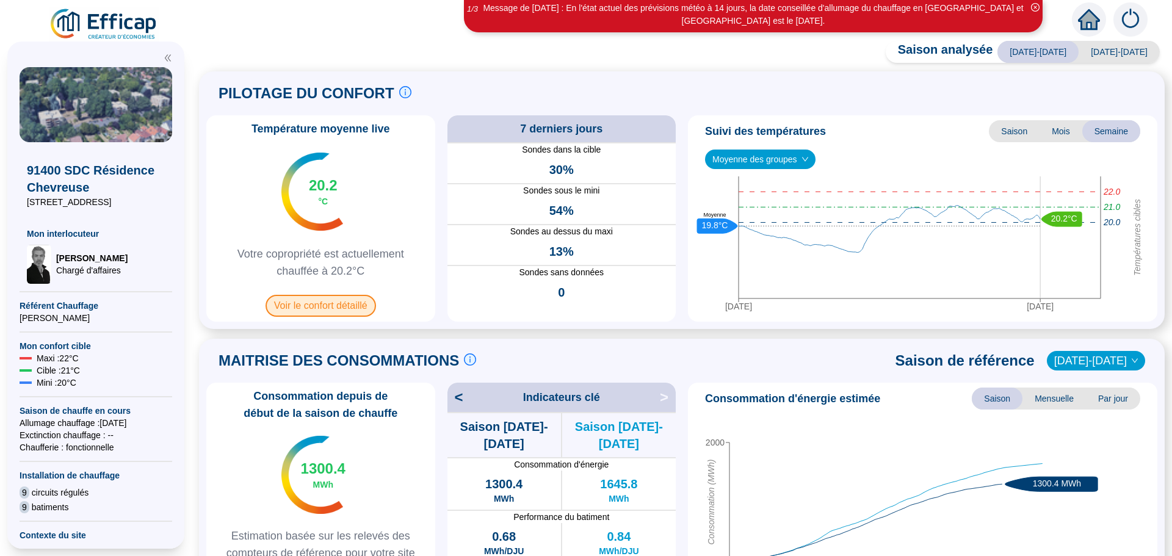
click at [303, 309] on span "Voir le confort détaillé" at bounding box center [320, 306] width 110 height 22
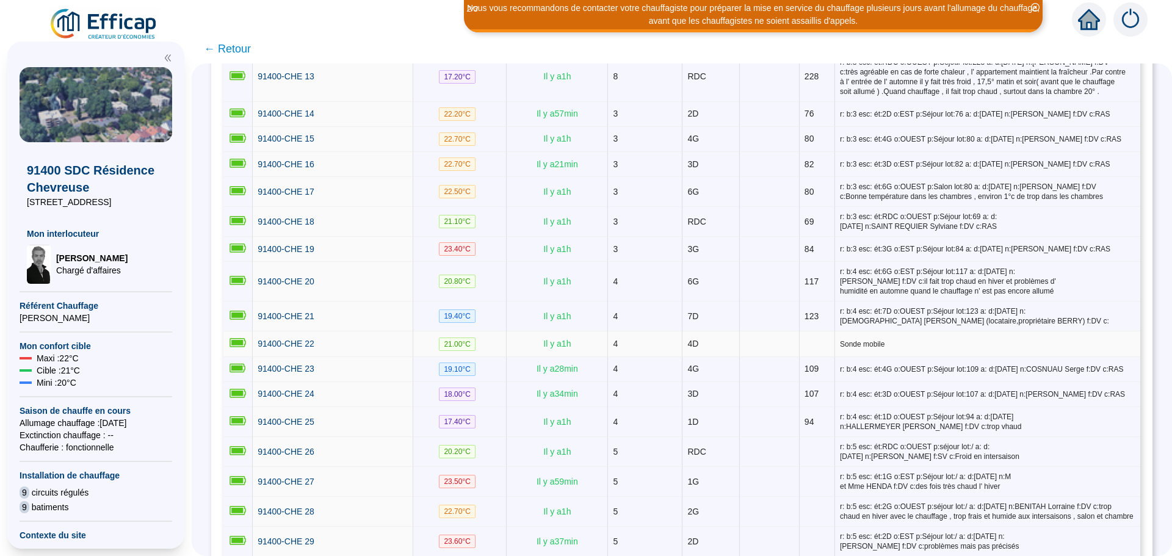
scroll to position [610, 0]
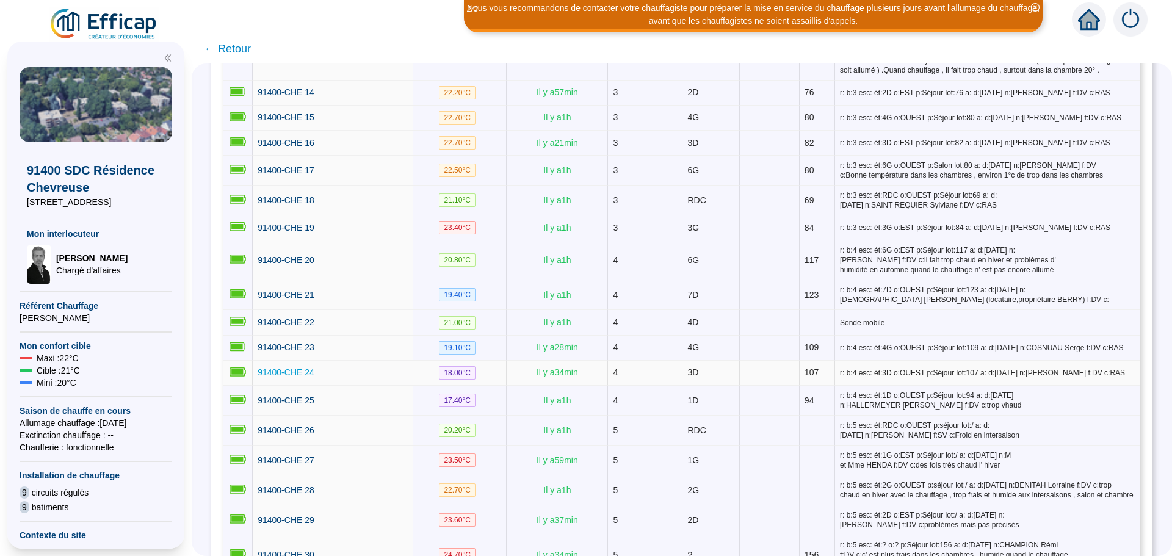
click at [297, 367] on span "91400-CHE 24" at bounding box center [286, 372] width 57 height 10
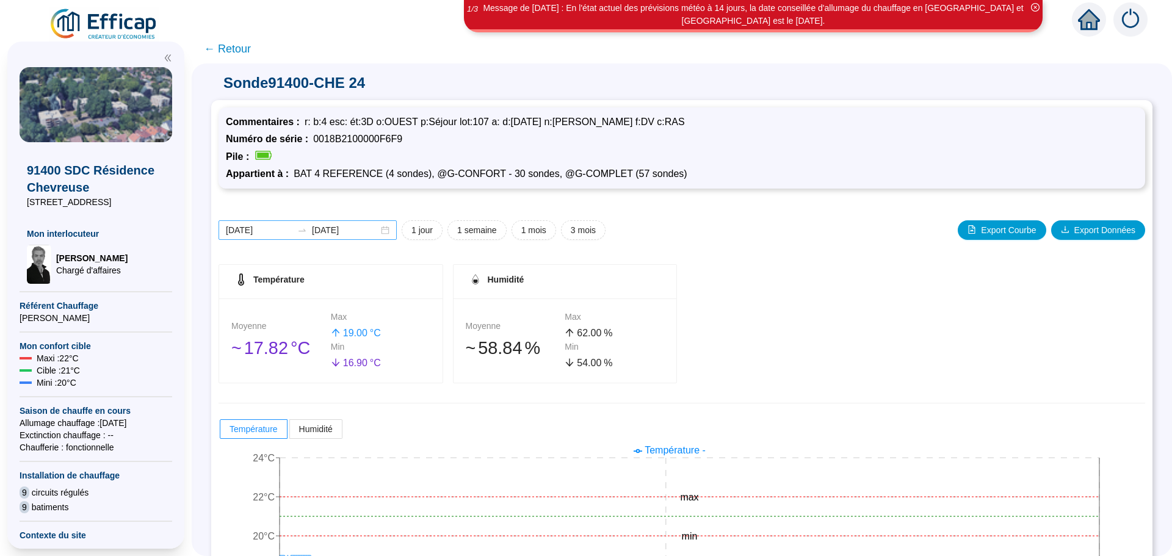
click at [392, 235] on div "[DATE] [DATE]" at bounding box center [307, 230] width 178 height 20
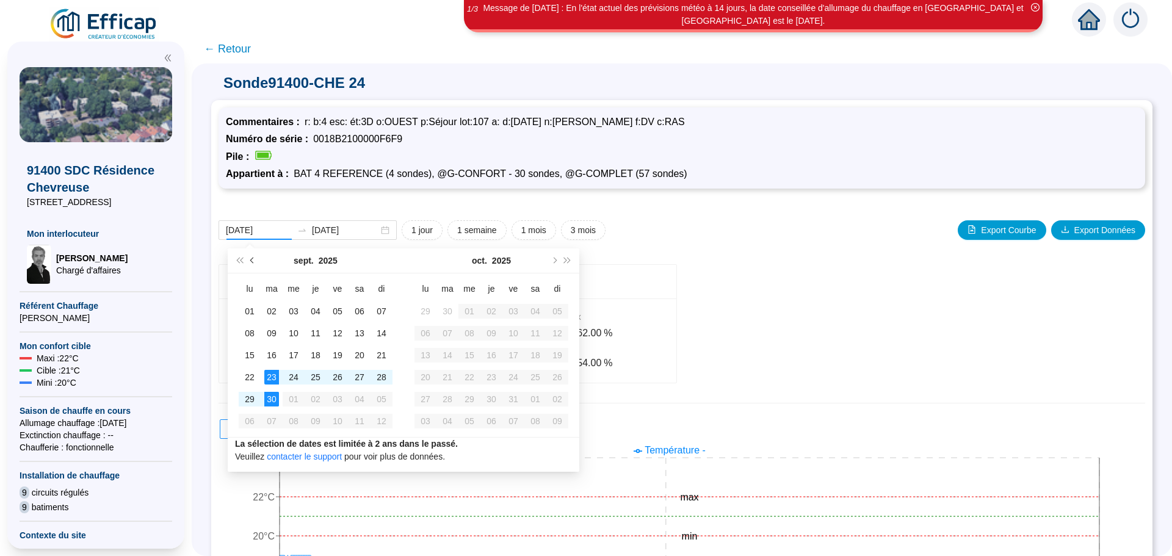
click at [250, 262] on button "Mois précédent (PageUp)" at bounding box center [252, 260] width 13 height 24
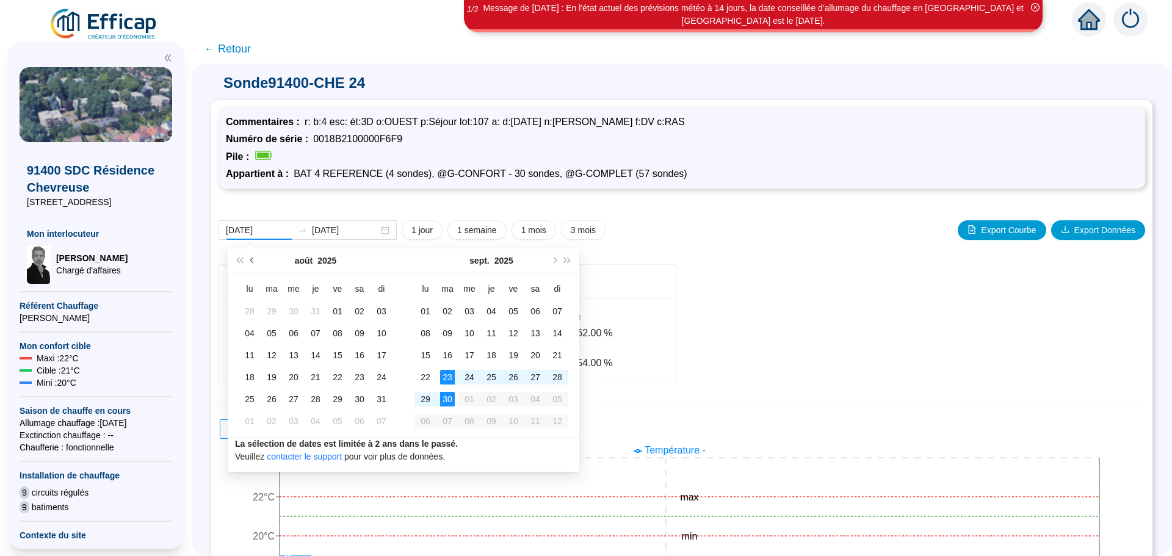
click at [250, 262] on button "Mois précédent (PageUp)" at bounding box center [252, 260] width 13 height 24
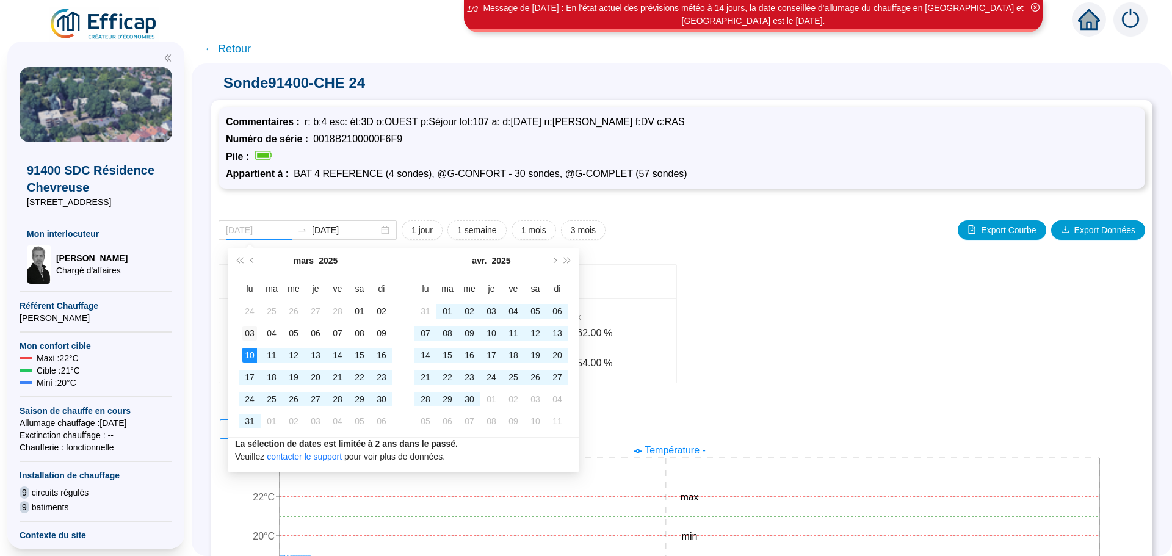
type input "[DATE]"
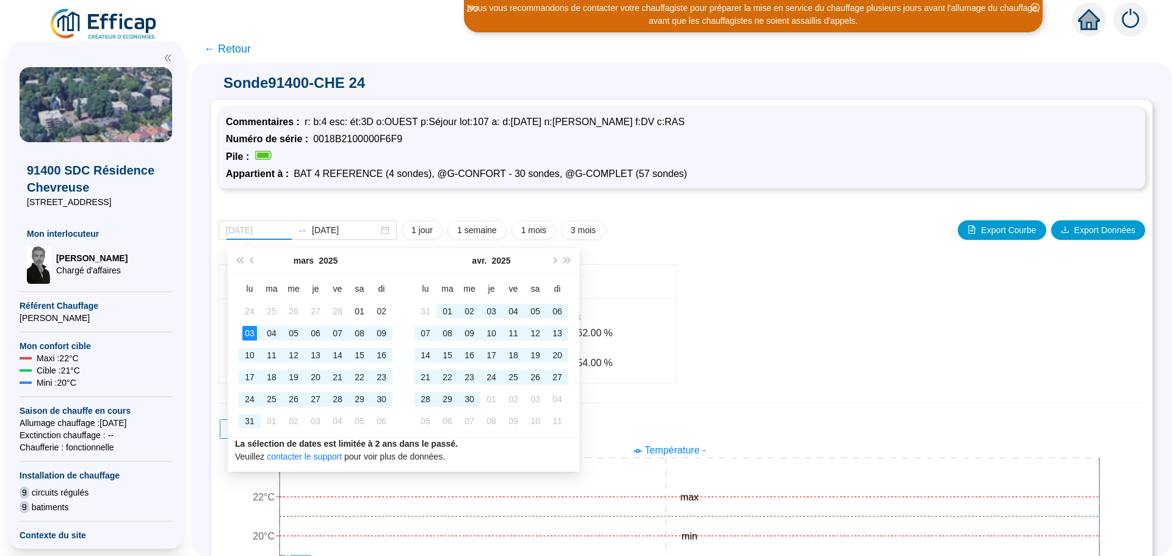
click at [254, 332] on div "03" at bounding box center [249, 333] width 15 height 15
click at [555, 261] on span "Mois suivant (PageDown)" at bounding box center [553, 261] width 6 height 6
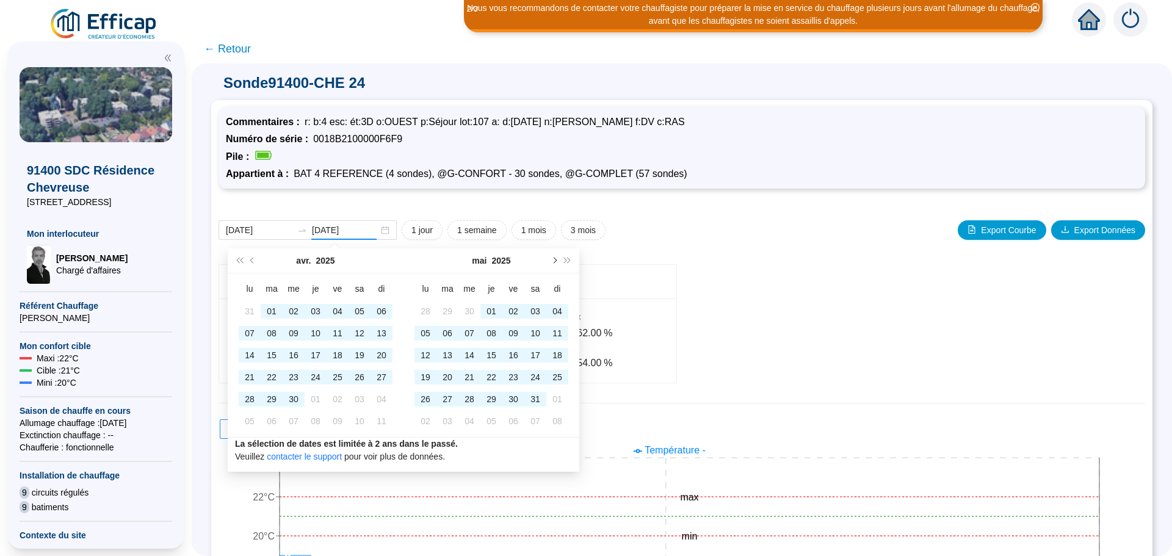
click at [555, 261] on span "Mois suivant (PageDown)" at bounding box center [553, 261] width 6 height 6
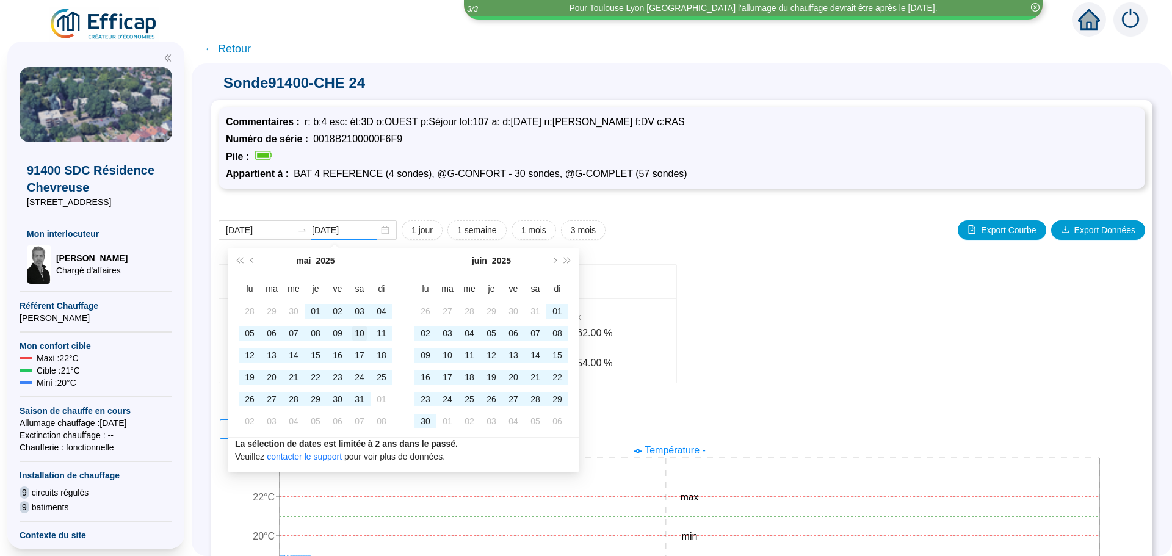
type input "[DATE]"
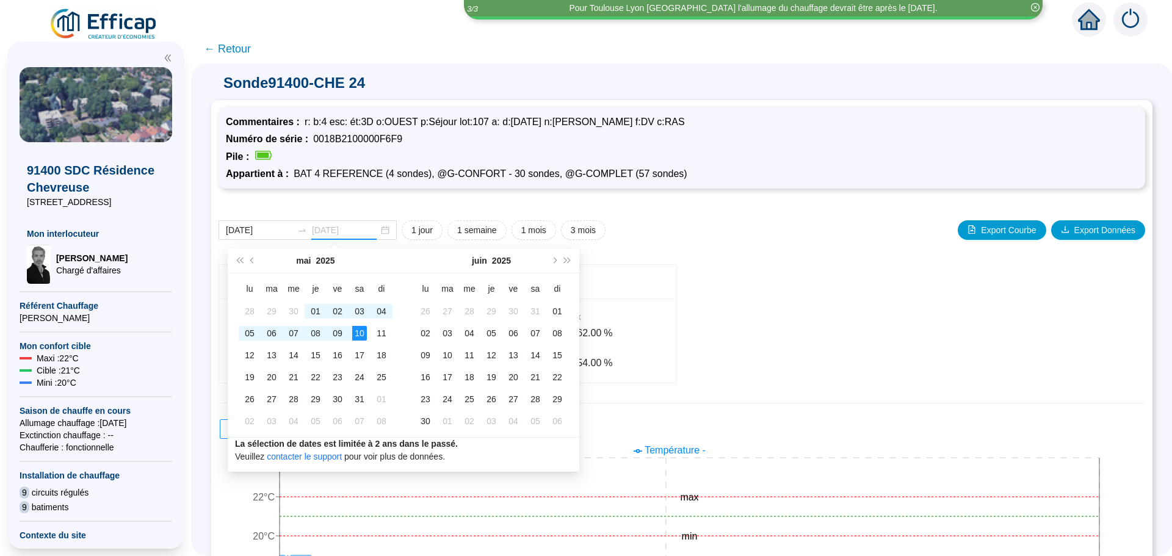
click at [360, 335] on div "10" at bounding box center [359, 333] width 15 height 15
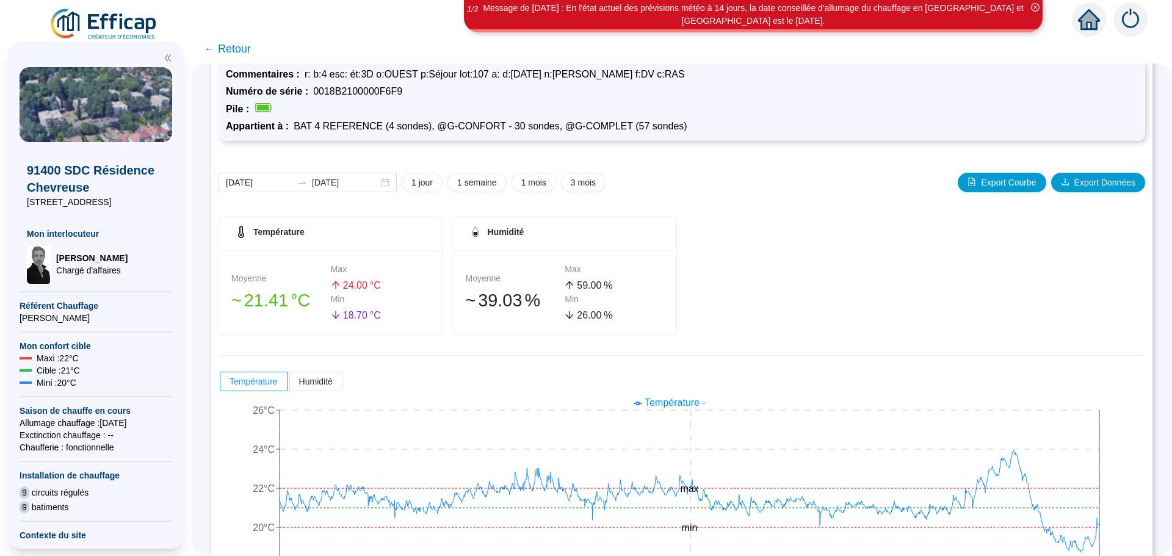
scroll to position [96, 0]
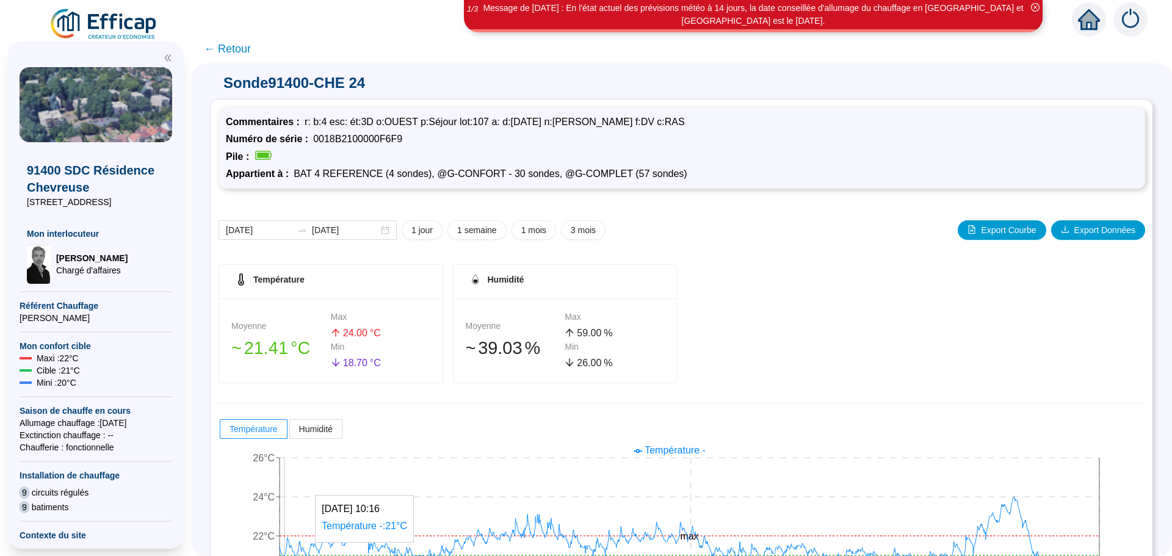
scroll to position [96, 0]
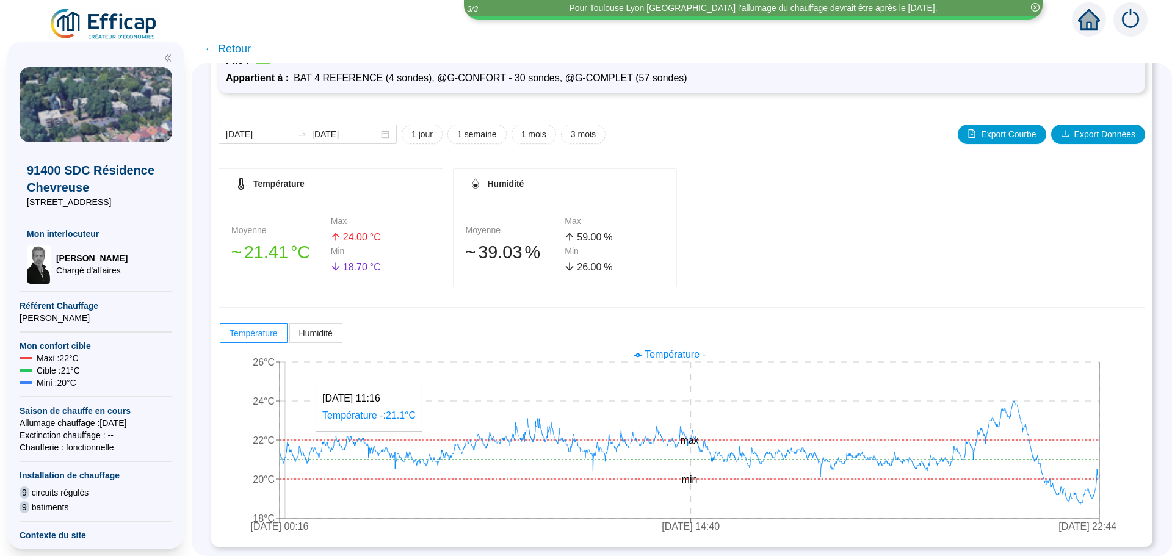
click at [294, 462] on icon "[DATE] 00:16 [DATE] 14:40 [DATE] 22:44 18°C 20°C 22°C 24°C 26°C min max" at bounding box center [672, 441] width 908 height 195
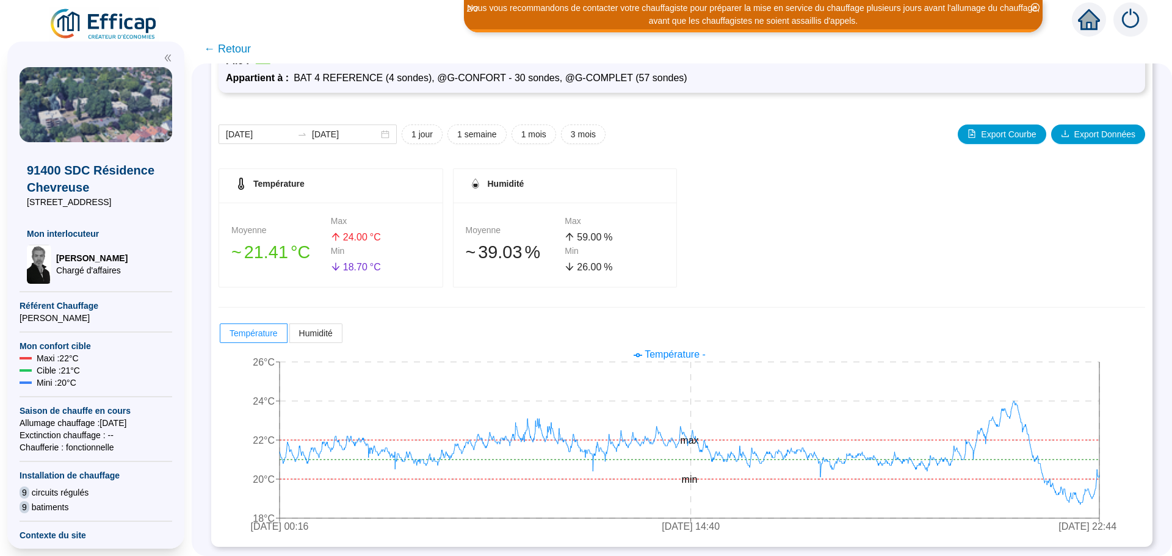
click at [238, 49] on span "← Retour" at bounding box center [227, 48] width 47 height 17
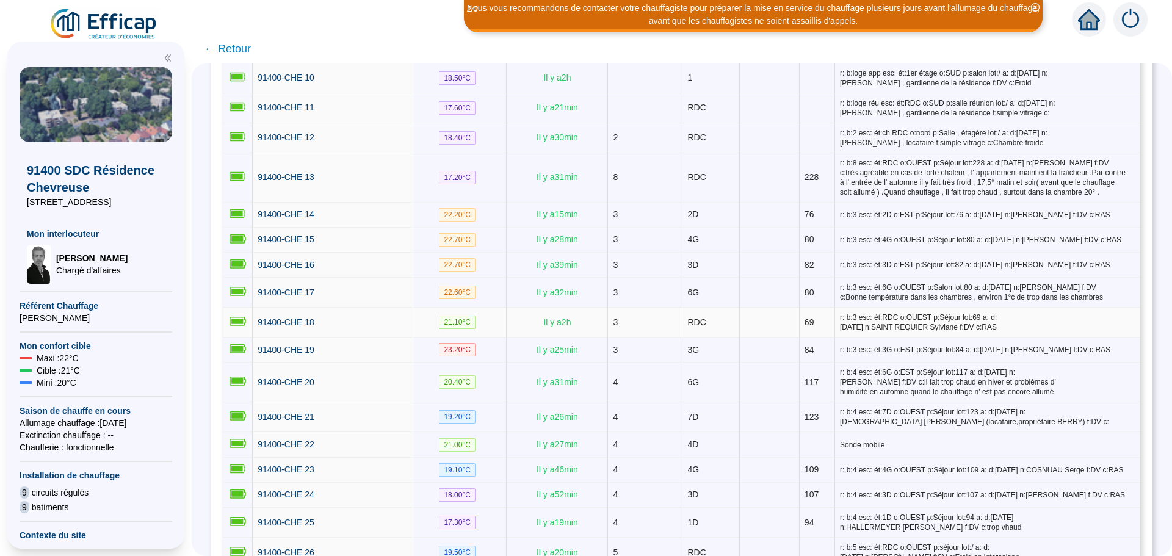
scroll to position [671, 0]
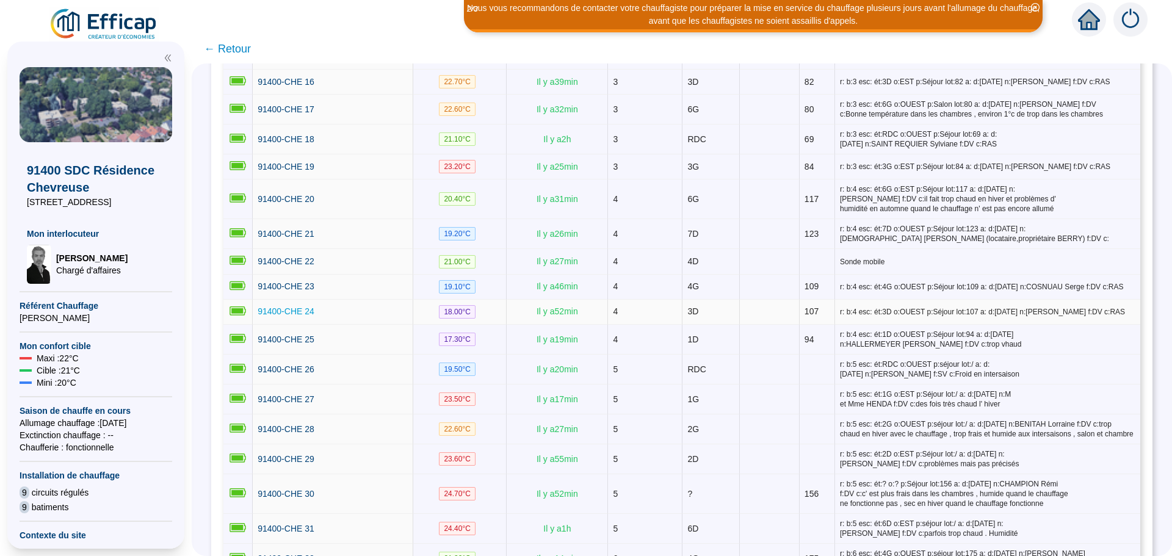
click at [288, 308] on span "91400-CHE 24" at bounding box center [286, 311] width 57 height 10
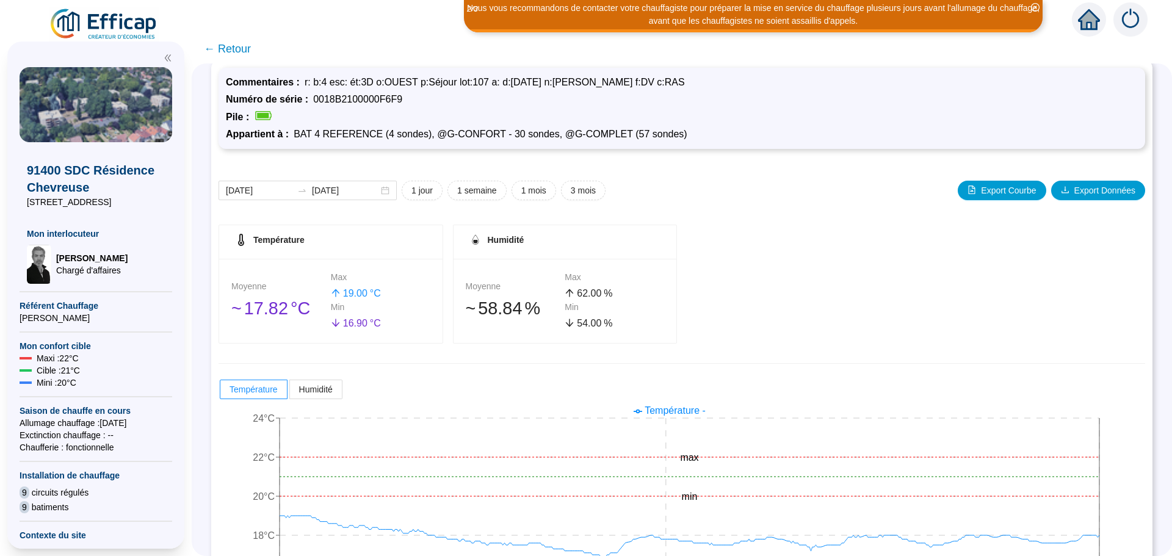
scroll to position [96, 0]
